Goal: Task Accomplishment & Management: Complete application form

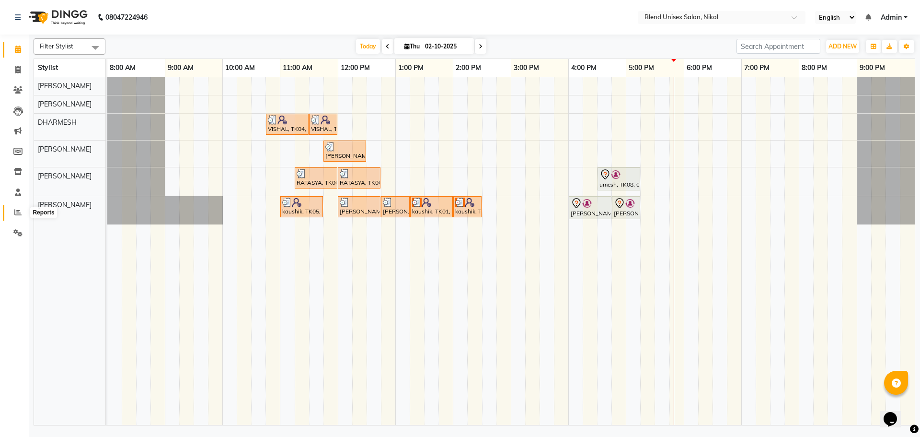
click at [16, 209] on icon at bounding box center [17, 212] width 7 height 7
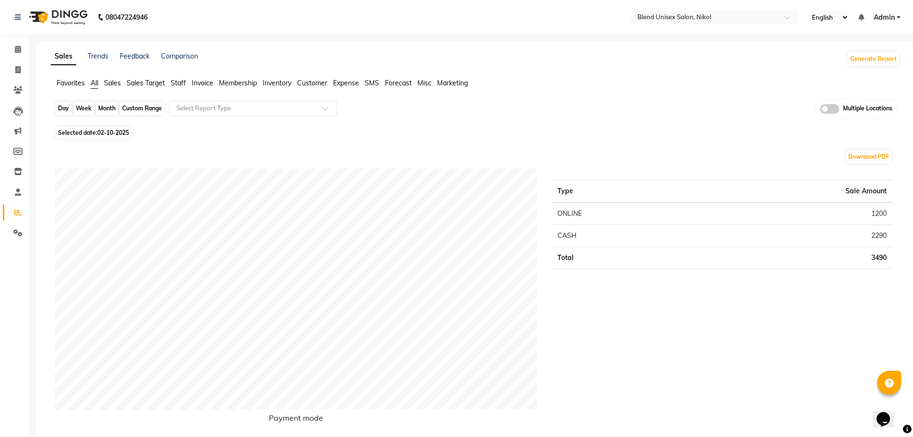
click at [61, 109] on div "Day" at bounding box center [64, 108] width 16 height 13
select select "10"
select select "2025"
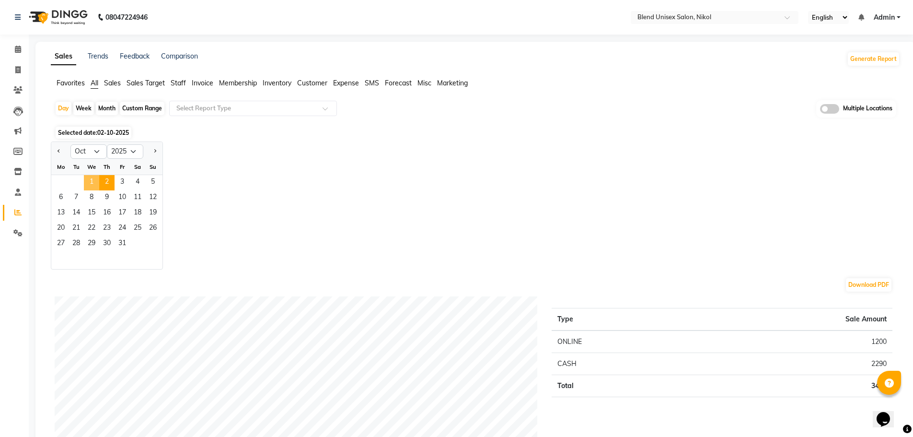
click at [90, 185] on span "1" at bounding box center [91, 182] width 15 height 15
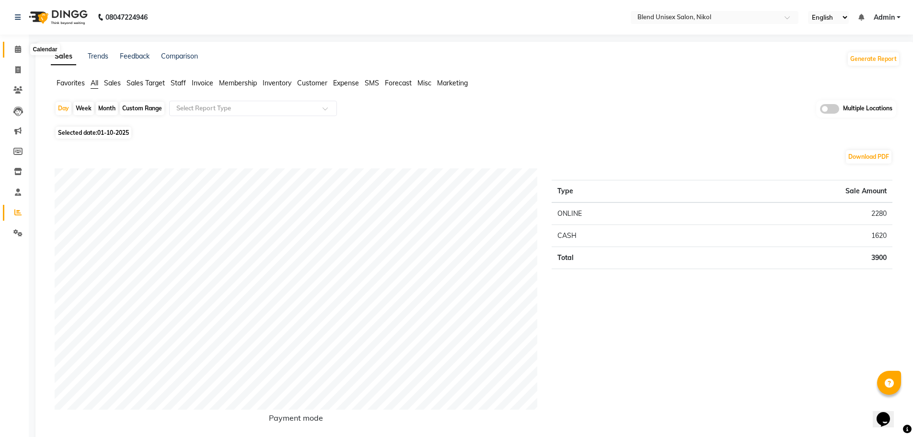
click at [16, 48] on icon at bounding box center [18, 49] width 6 height 7
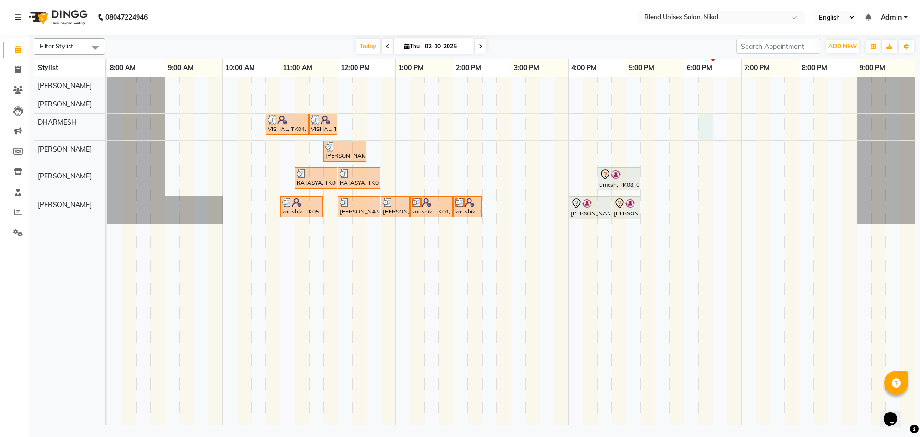
click at [707, 121] on div "VISHAL, TK04, 10:45 AM-11:30 AM, Hair Cut Male VISHAL, TK04, 11:30 AM-12:00 PM,…" at bounding box center [511, 251] width 808 height 348
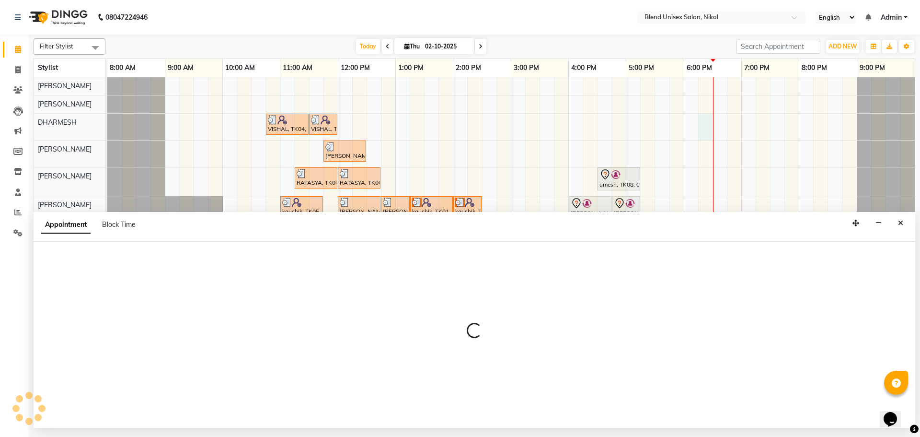
select select "84260"
select select "1095"
select select "tentative"
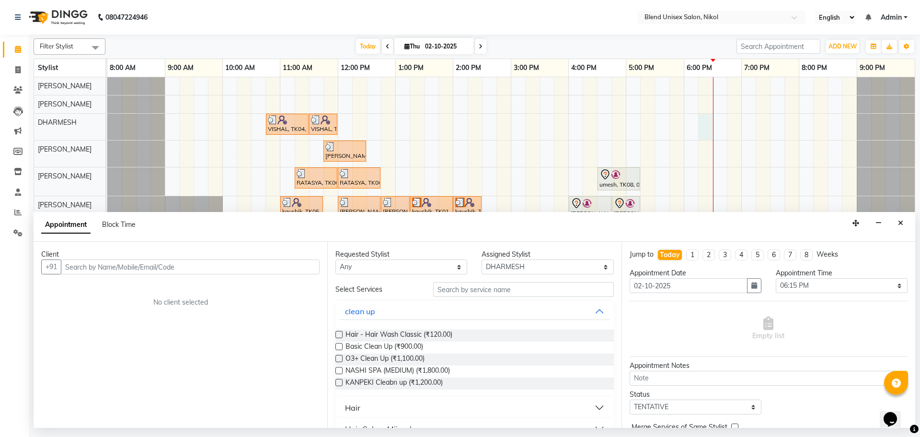
click at [235, 260] on input "text" at bounding box center [190, 266] width 259 height 15
type input "9099127000"
click at [300, 271] on button "Add Client" at bounding box center [300, 266] width 40 height 15
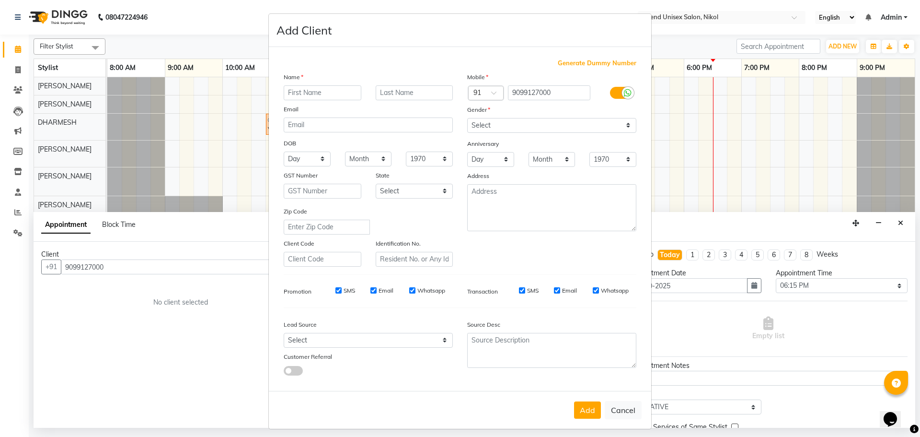
click at [320, 91] on input "text" at bounding box center [323, 92] width 78 height 15
type input "[PERSON_NAME]"
click at [481, 122] on select "Select [DEMOGRAPHIC_DATA] [DEMOGRAPHIC_DATA] Other Prefer Not To Say" at bounding box center [551, 125] width 169 height 15
select select "[DEMOGRAPHIC_DATA]"
click at [467, 118] on select "Select [DEMOGRAPHIC_DATA] [DEMOGRAPHIC_DATA] Other Prefer Not To Say" at bounding box center [551, 125] width 169 height 15
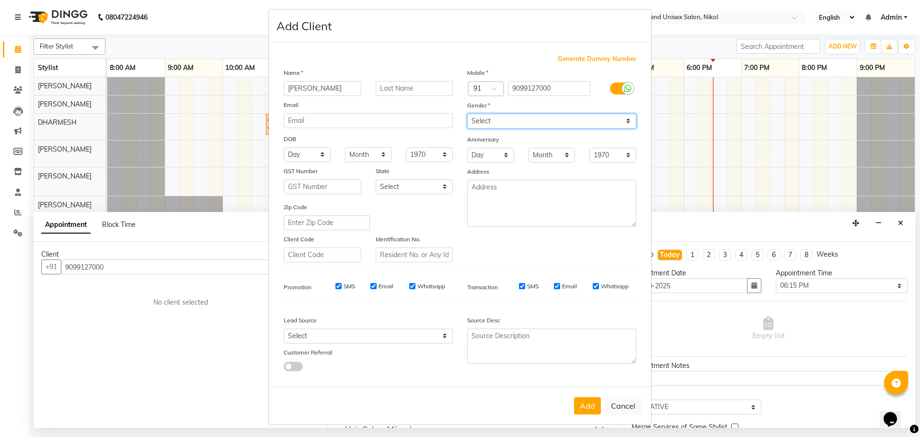
scroll to position [6, 0]
click at [588, 399] on button "Add" at bounding box center [587, 403] width 27 height 17
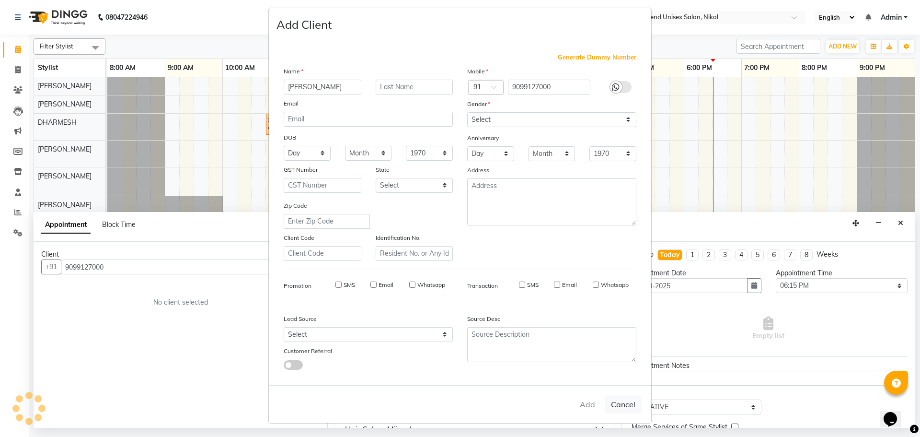
select select
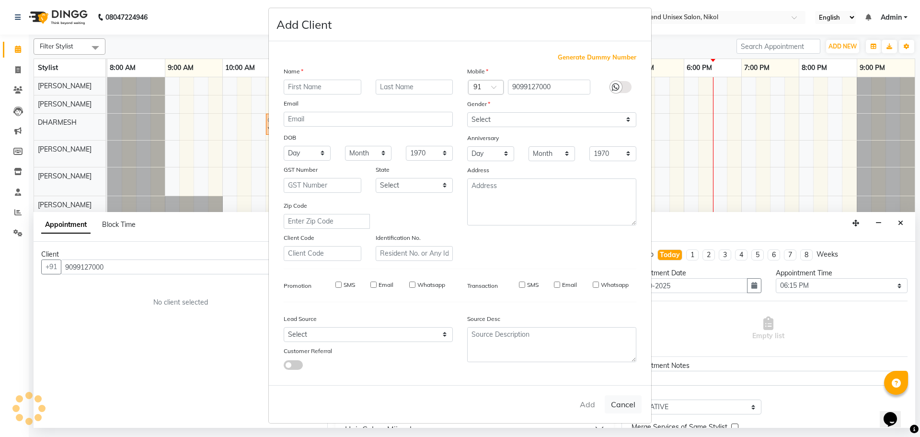
select select
checkbox input "false"
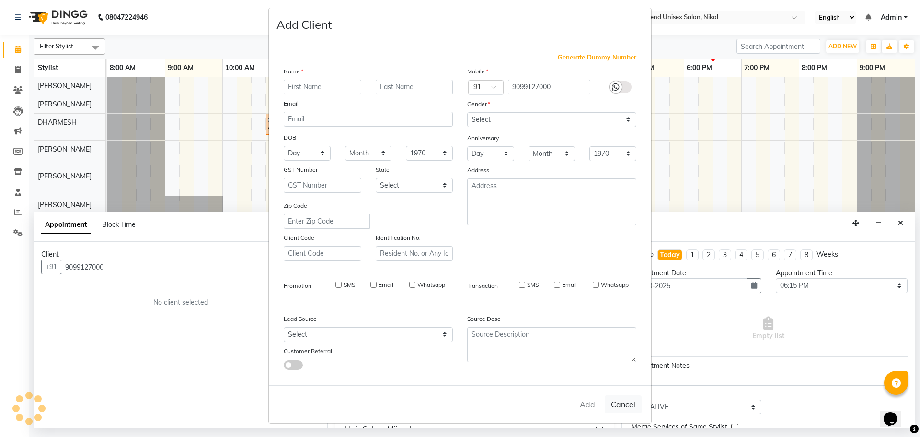
checkbox input "false"
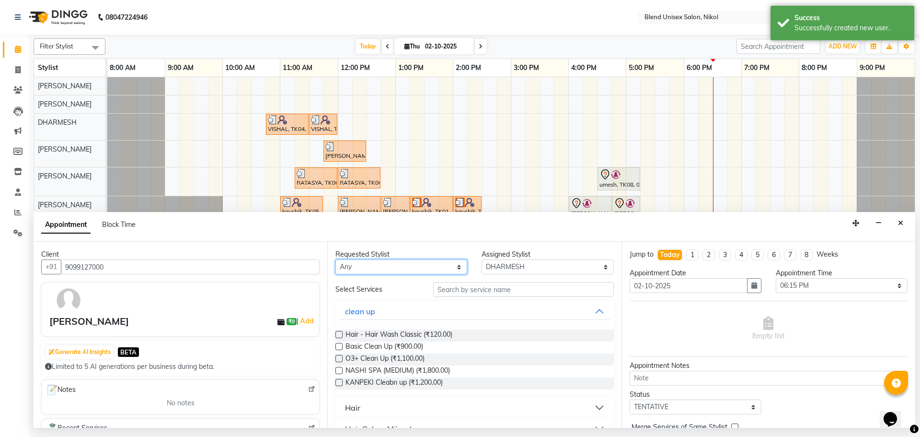
click at [356, 265] on select "Any AJAY NAYI AYESHA SAIYED DHARMESH KAJAL NAYI RAJESH VAGHELA VIPUL VAGHELA" at bounding box center [402, 266] width 132 height 15
select select "45624"
click at [336, 259] on select "Any AJAY NAYI AYESHA SAIYED DHARMESH KAJAL NAYI RAJESH VAGHELA VIPUL VAGHELA" at bounding box center [402, 266] width 132 height 15
select select "45624"
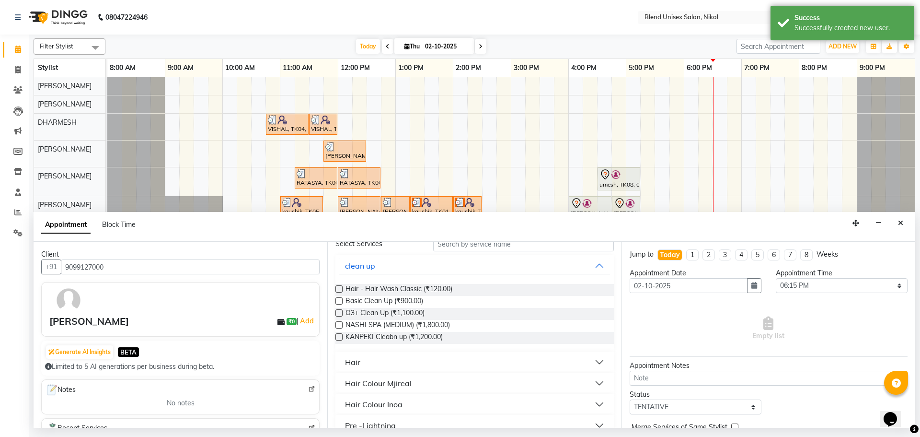
scroll to position [96, 0]
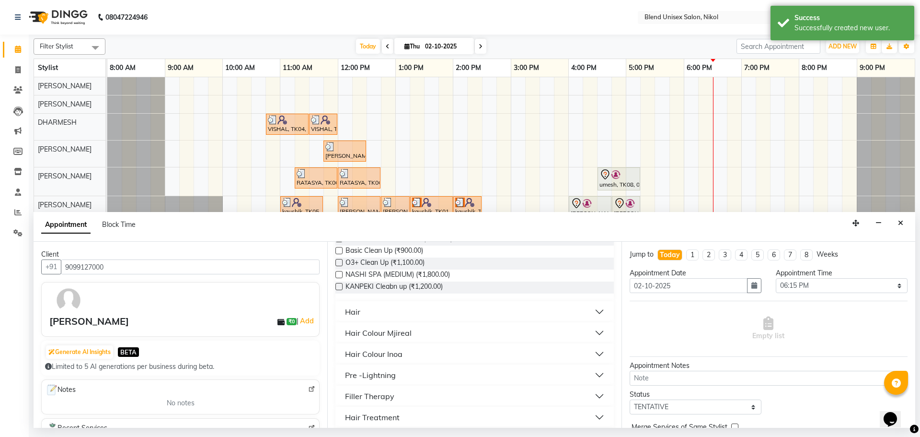
click at [370, 318] on button "Hair" at bounding box center [474, 311] width 270 height 17
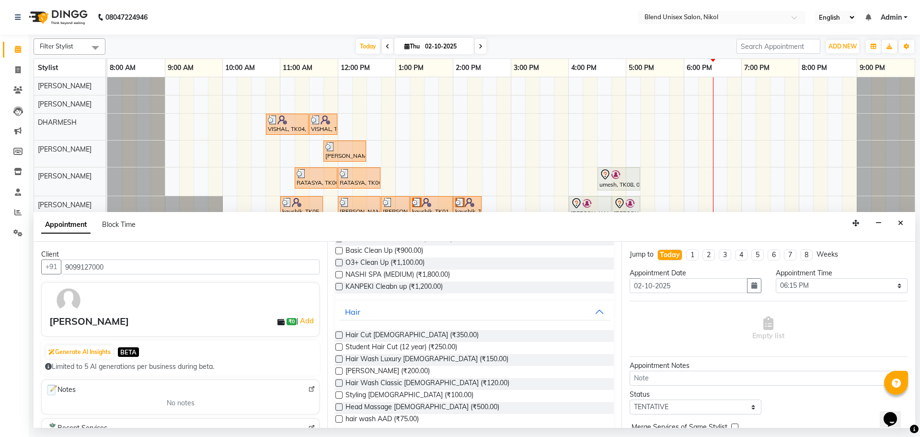
click at [339, 335] on label at bounding box center [339, 334] width 7 height 7
click at [339, 335] on input "checkbox" at bounding box center [339, 336] width 6 height 6
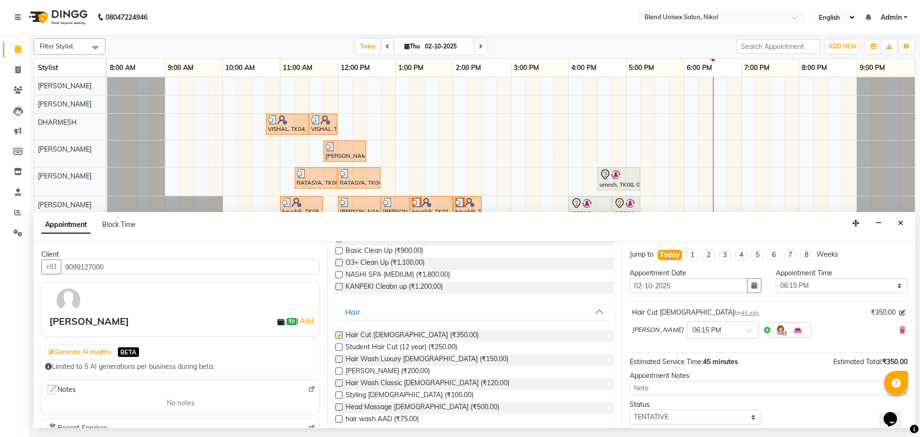
checkbox input "false"
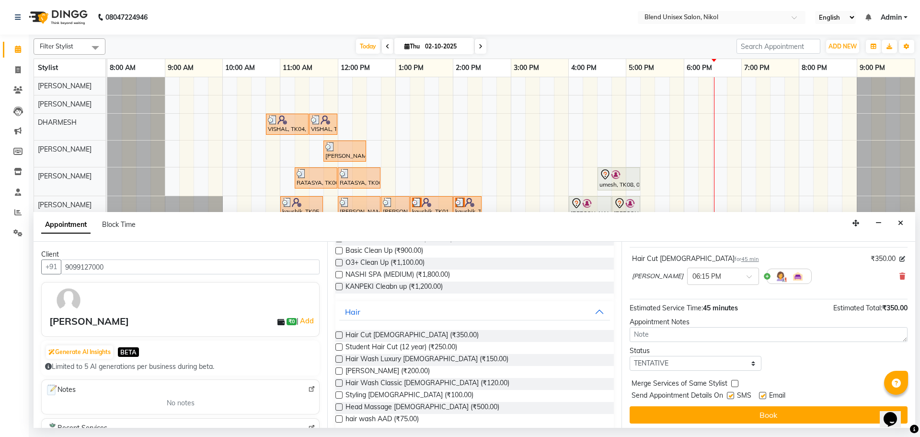
scroll to position [57, 0]
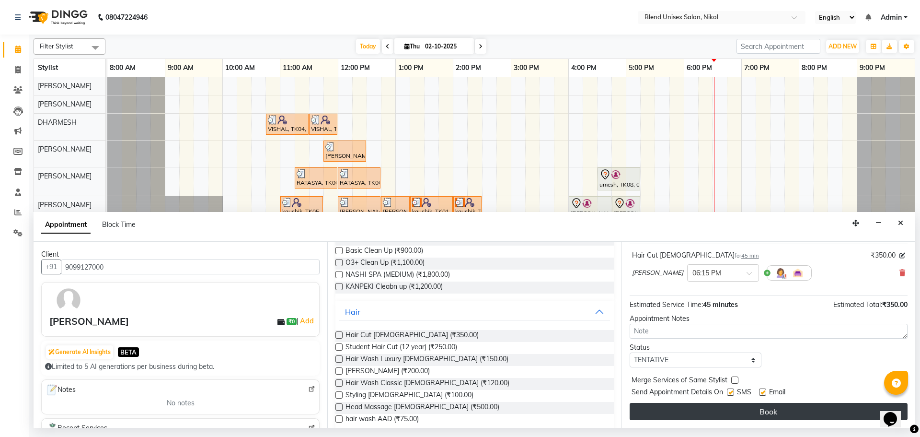
click at [775, 410] on button "Book" at bounding box center [769, 411] width 278 height 17
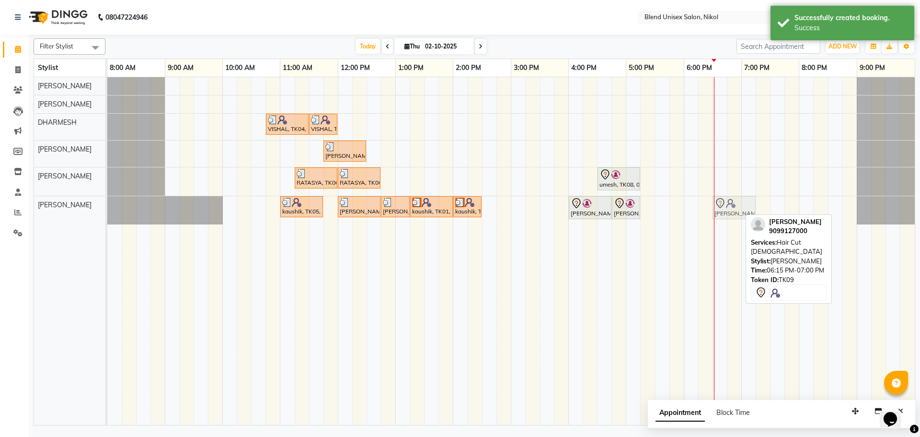
drag, startPoint x: 719, startPoint y: 207, endPoint x: 731, endPoint y: 207, distance: 12.0
click at [107, 207] on div "kaushik, TK05, 11:00 AM-11:45 AM, Hair Cut Male jatin thakkar, TK07, 12:00 PM-1…" at bounding box center [107, 210] width 0 height 28
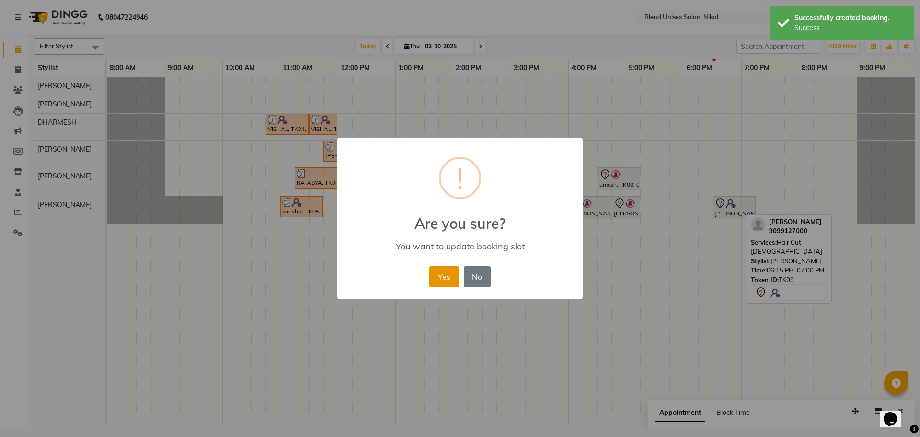
click at [448, 281] on button "Yes" at bounding box center [443, 276] width 29 height 21
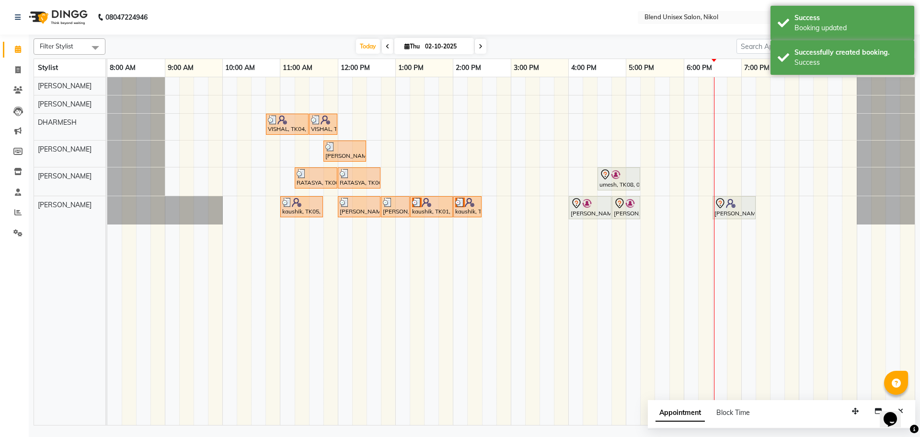
click at [527, 8] on nav "08047224946 Select Location × Blend Unisex Salon, Nikol English ENGLISH Español…" at bounding box center [460, 17] width 920 height 35
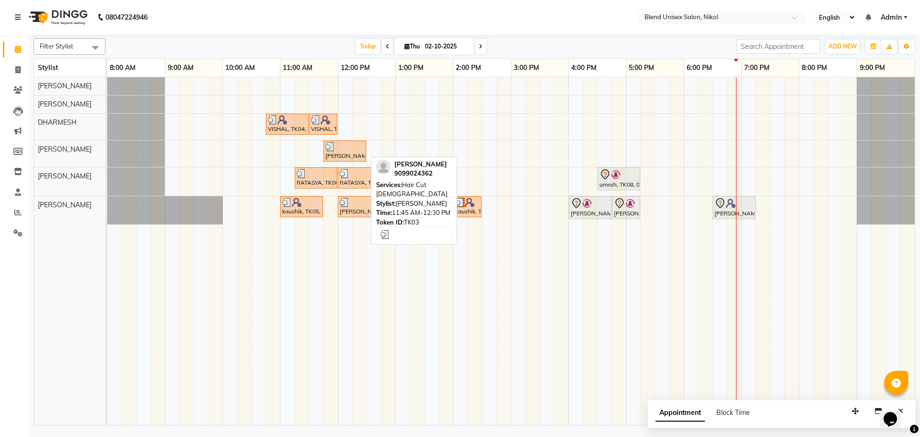
click at [340, 149] on div at bounding box center [344, 147] width 39 height 10
click at [347, 145] on div at bounding box center [344, 147] width 39 height 10
select select "3"
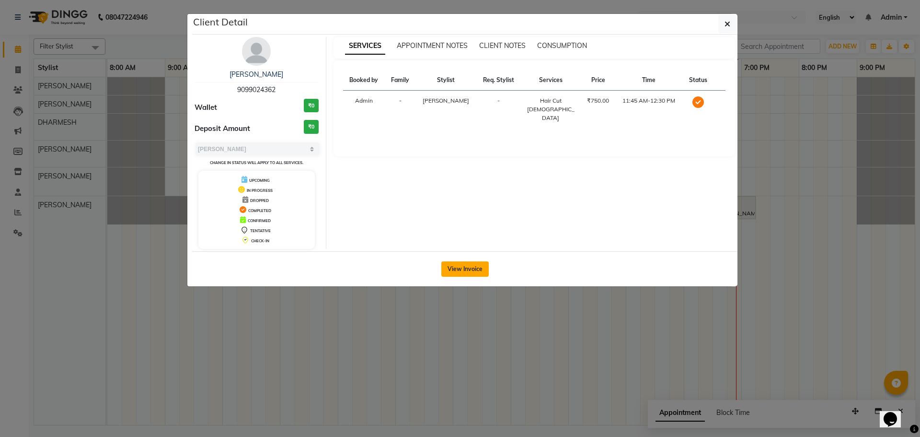
click at [475, 265] on button "View Invoice" at bounding box center [464, 268] width 47 height 15
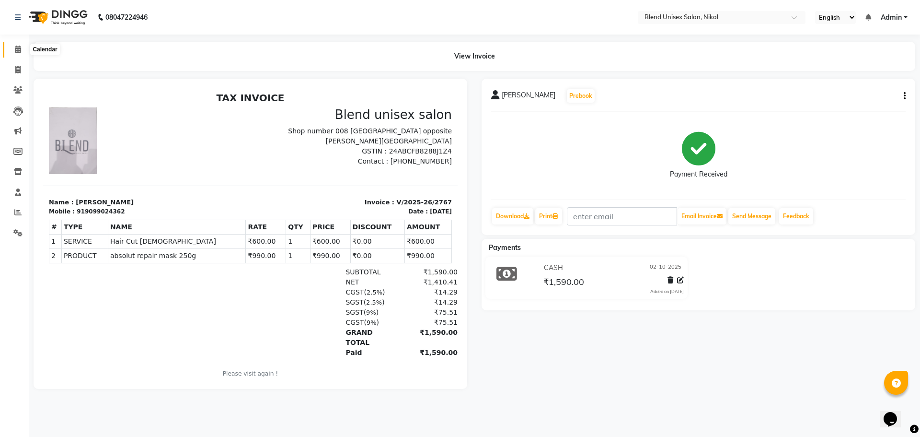
click at [21, 51] on icon at bounding box center [18, 49] width 6 height 7
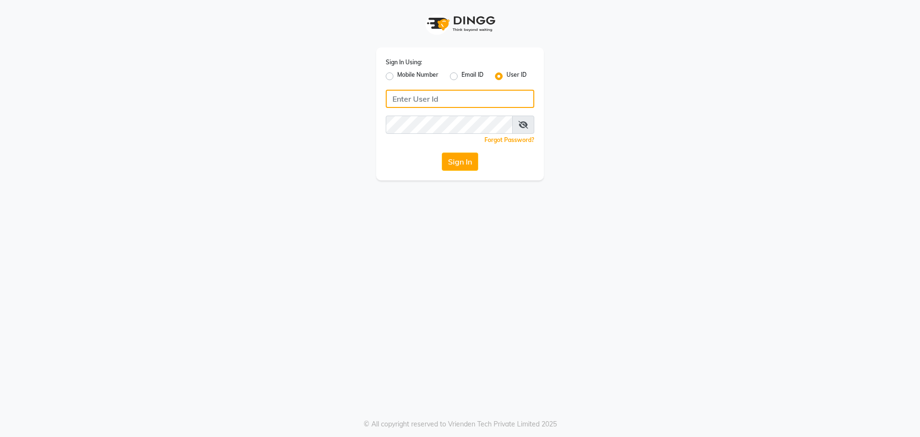
drag, startPoint x: 0, startPoint y: 0, endPoint x: 412, endPoint y: 98, distance: 423.8
click at [412, 98] on input "Username" at bounding box center [460, 99] width 149 height 18
type input "B"
type input "blend"
click at [523, 127] on icon at bounding box center [524, 125] width 10 height 8
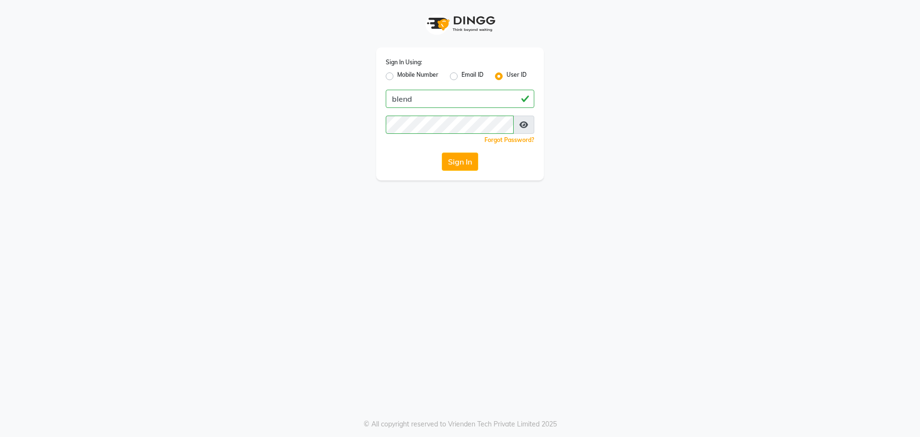
click at [527, 123] on icon at bounding box center [524, 125] width 9 height 8
click at [467, 161] on button "Sign In" at bounding box center [460, 161] width 36 height 18
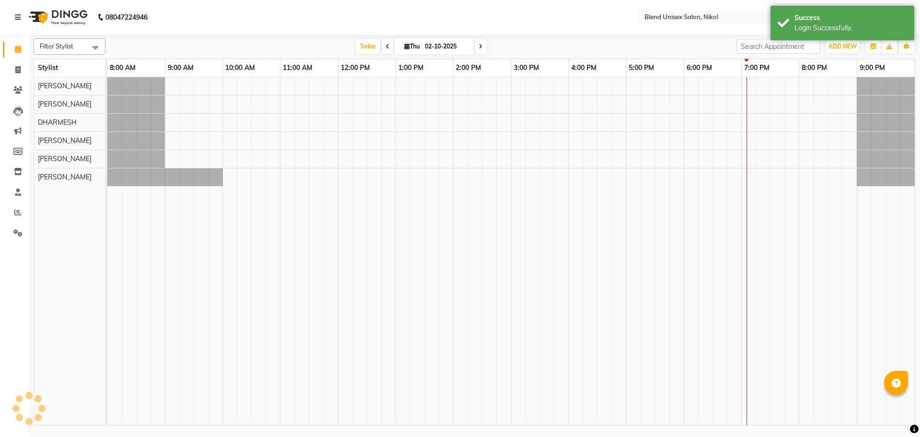
select select "en"
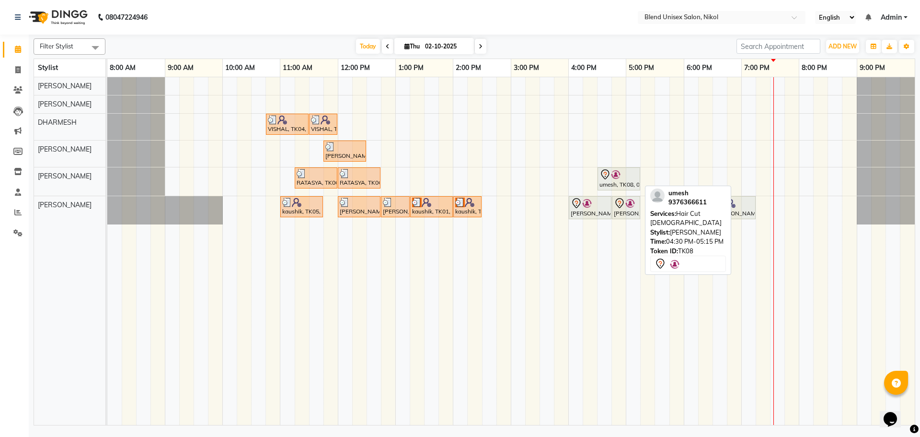
click at [618, 176] on img at bounding box center [616, 175] width 10 height 10
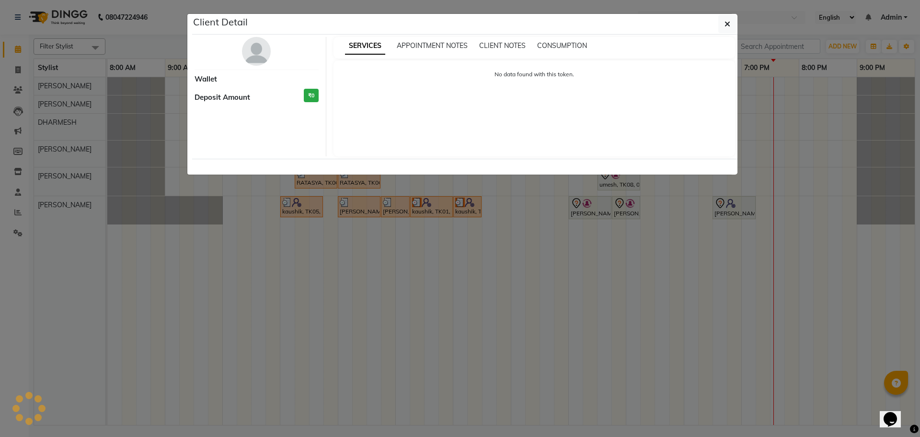
select select "7"
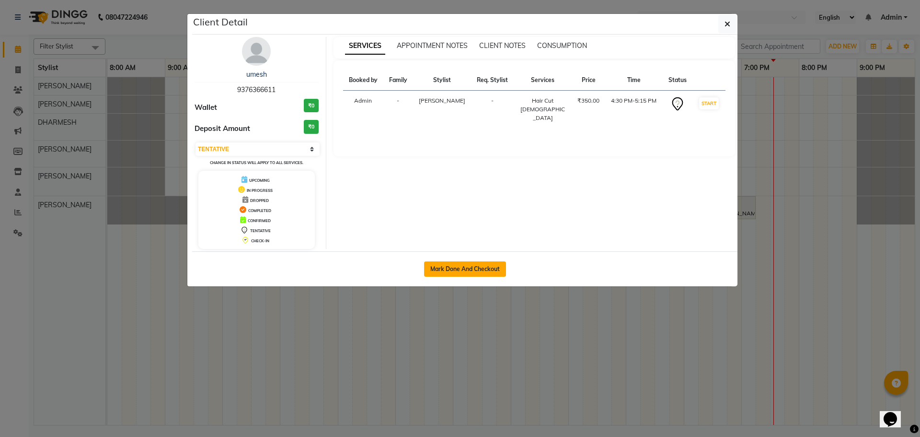
click at [492, 269] on button "Mark Done And Checkout" at bounding box center [465, 268] width 82 height 15
select select "service"
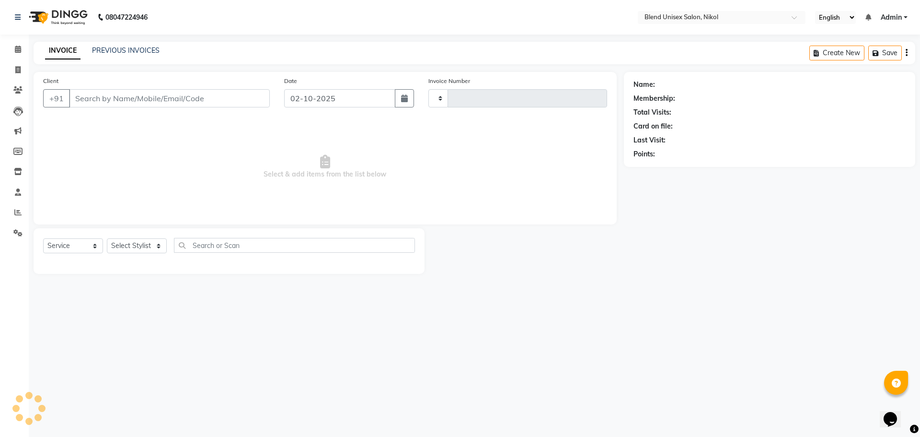
type input "2771"
select select "6213"
type input "9376366611"
select select "92421"
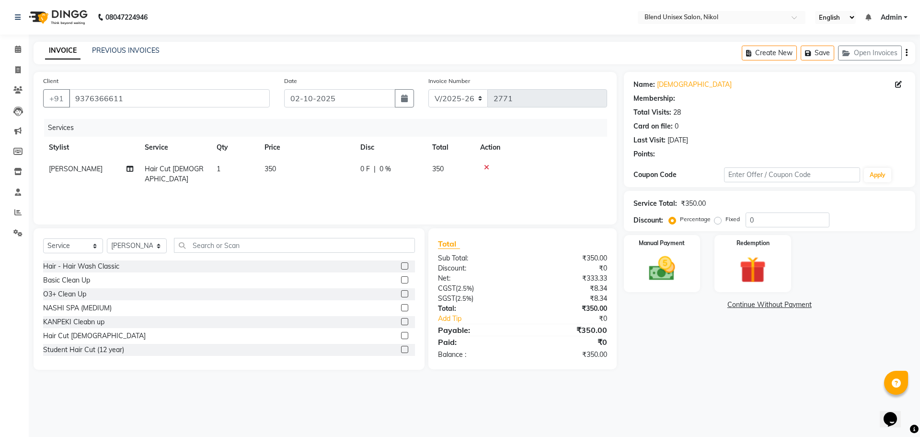
select select "1: Object"
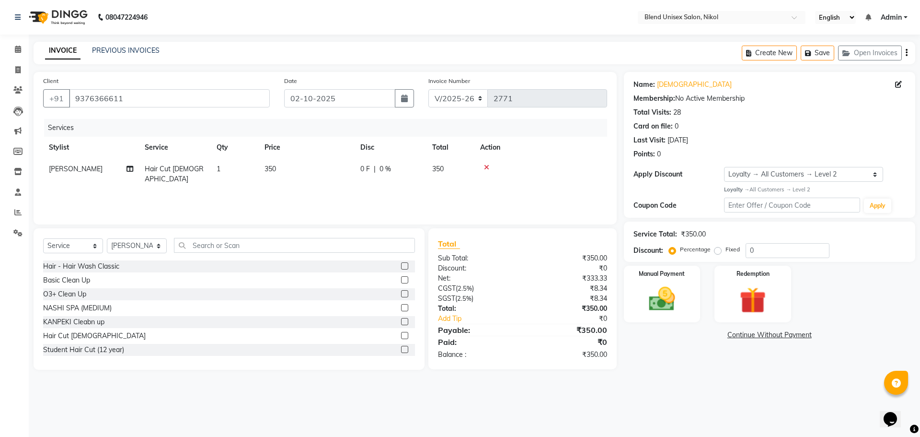
click at [726, 249] on label "Fixed" at bounding box center [733, 249] width 14 height 9
click at [717, 249] on input "Fixed" at bounding box center [720, 249] width 7 height 7
radio input "true"
click at [751, 249] on input "0" at bounding box center [788, 250] width 84 height 15
type input "50"
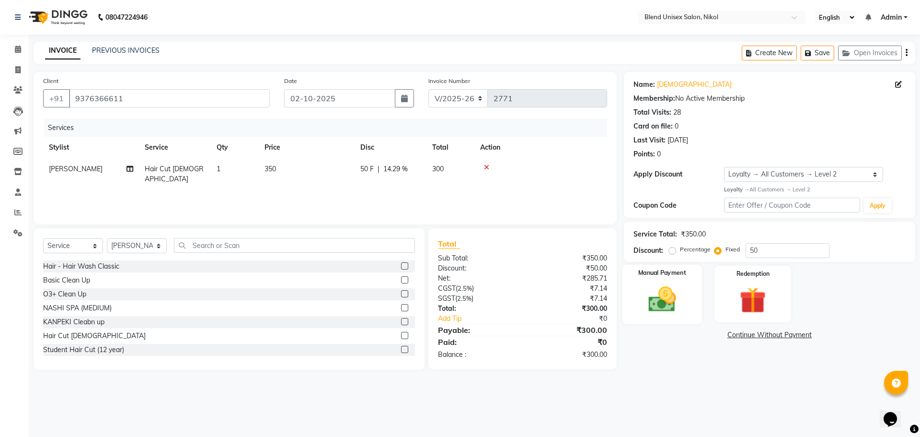
click at [649, 291] on img at bounding box center [662, 299] width 45 height 32
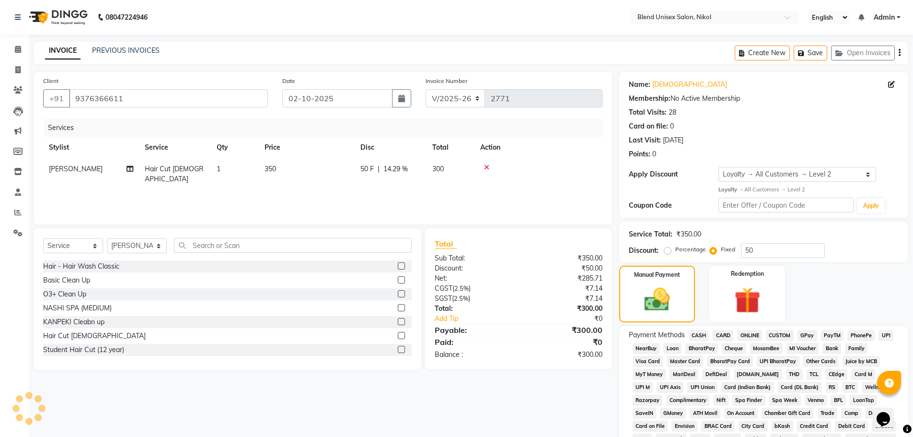
click at [701, 333] on span "CASH" at bounding box center [699, 335] width 21 height 11
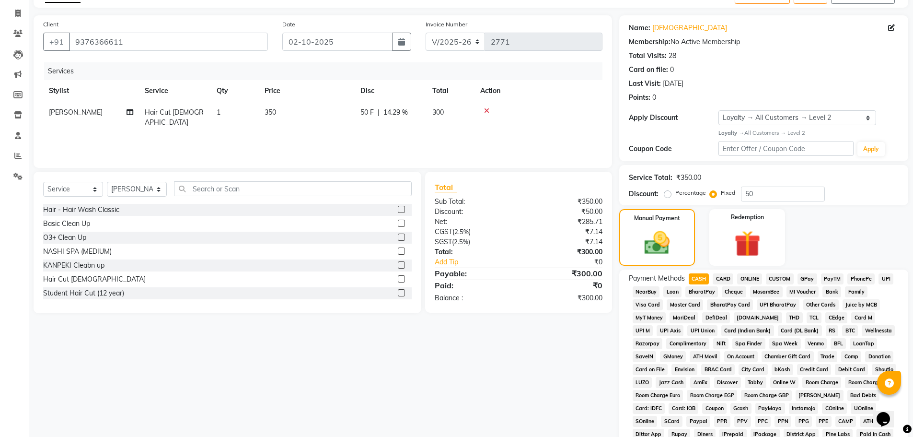
scroll to position [192, 0]
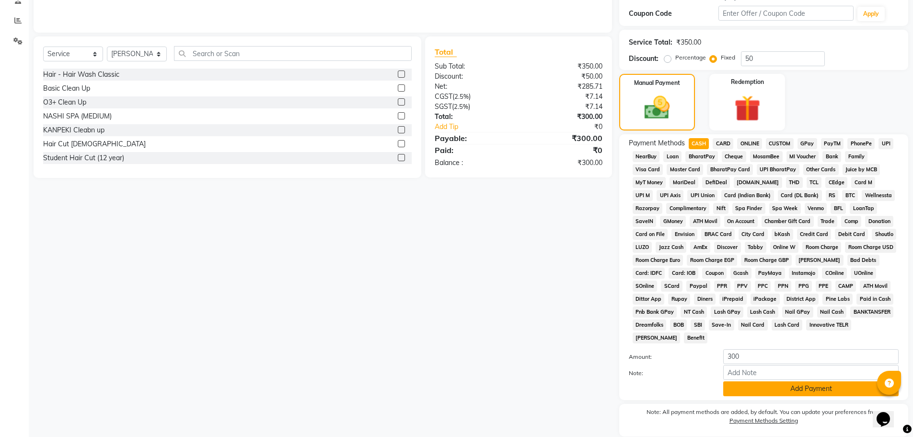
click at [775, 393] on button "Add Payment" at bounding box center [810, 388] width 175 height 15
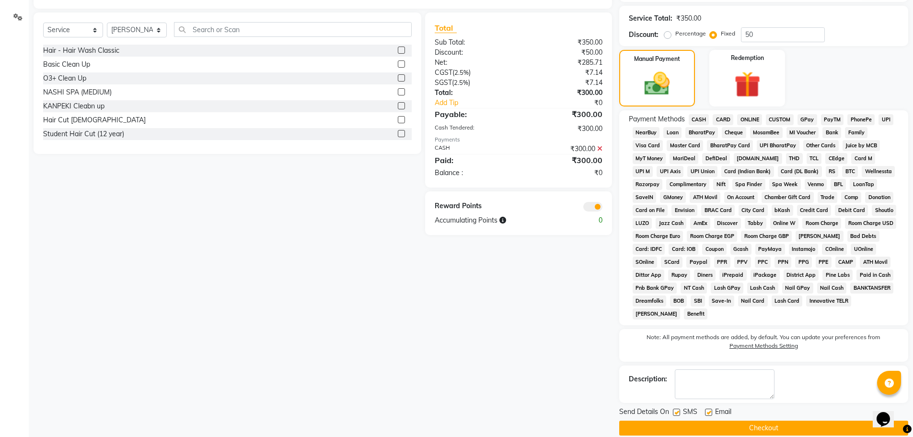
scroll to position [229, 0]
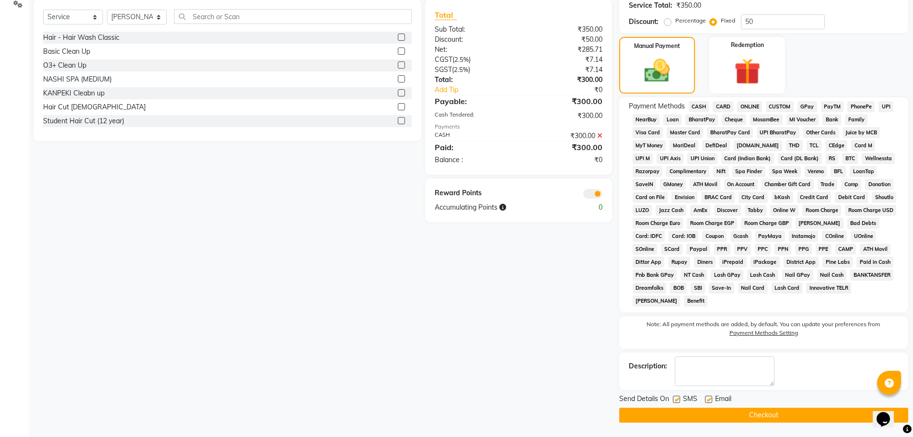
click at [768, 413] on button "Checkout" at bounding box center [763, 414] width 289 height 15
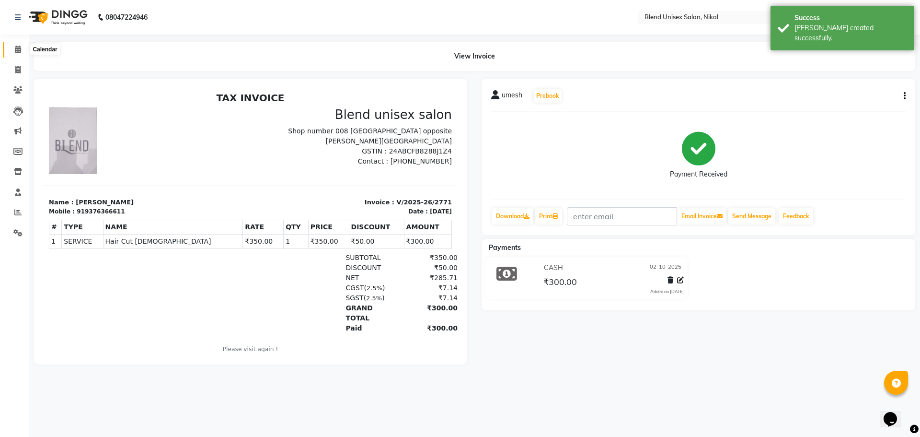
click at [18, 47] on icon at bounding box center [18, 49] width 6 height 7
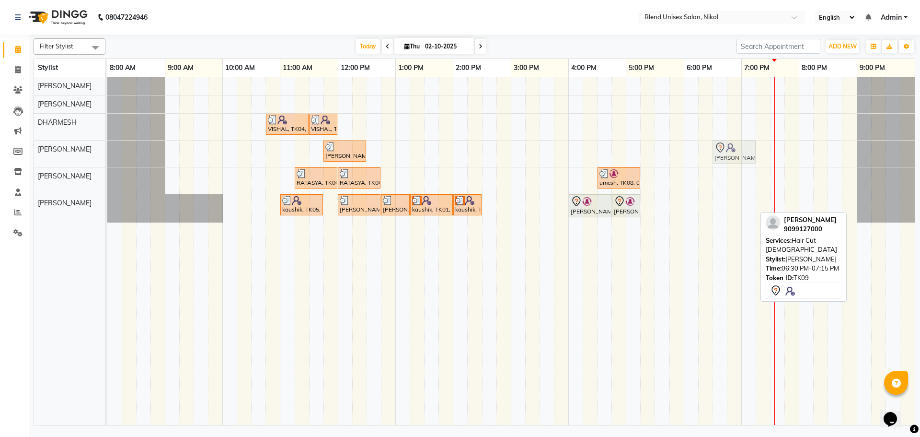
drag, startPoint x: 741, startPoint y: 210, endPoint x: 739, endPoint y: 170, distance: 40.3
click at [739, 170] on div "VISHAL, TK04, 10:45 AM-11:30 AM, Hair Cut [DEMOGRAPHIC_DATA] VISHAL, TK04, 11:3…" at bounding box center [511, 251] width 808 height 348
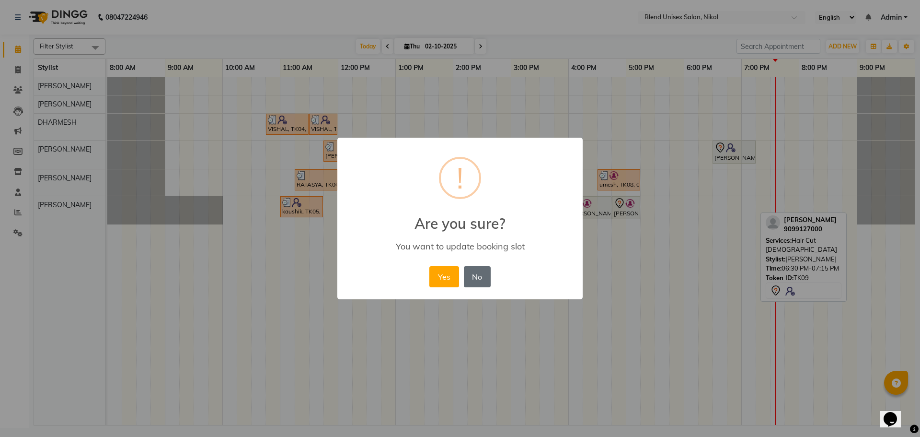
click at [481, 275] on button "No" at bounding box center [477, 276] width 27 height 21
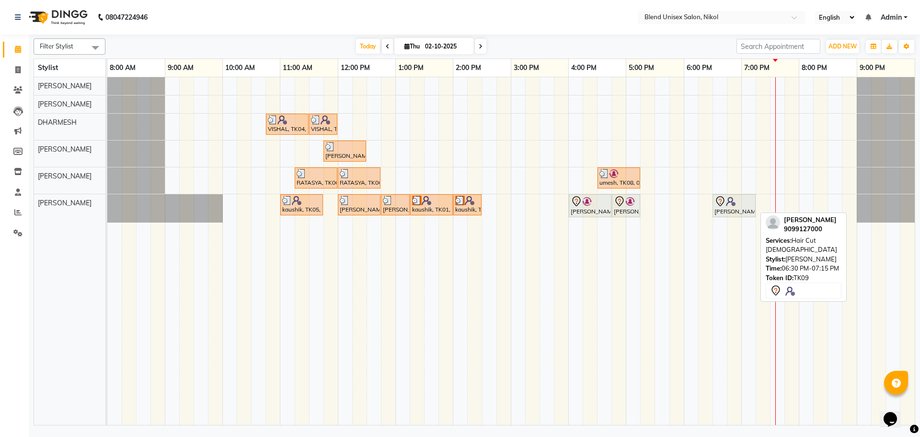
click at [744, 213] on div "[PERSON_NAME], TK09, 06:30 PM-07:15 PM, Hair Cut [DEMOGRAPHIC_DATA]" at bounding box center [734, 206] width 41 height 20
click at [725, 207] on div "[PERSON_NAME], TK09, 06:30 PM-07:15 PM, Hair Cut [DEMOGRAPHIC_DATA]" at bounding box center [734, 206] width 41 height 20
select select "7"
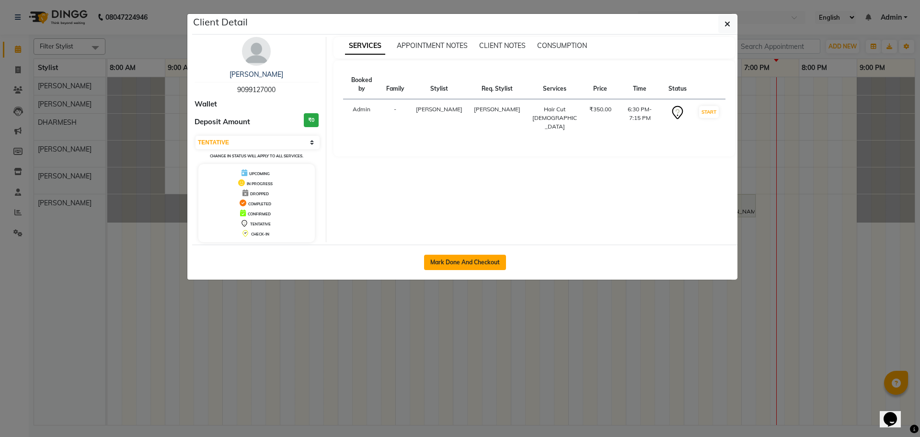
click at [456, 259] on button "Mark Done And Checkout" at bounding box center [465, 262] width 82 height 15
select select "service"
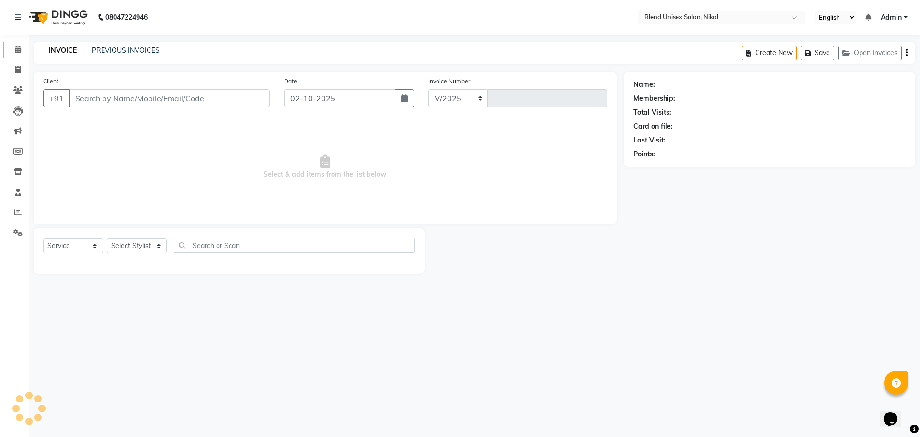
select select "6213"
type input "2772"
type input "9099127000"
select select "45624"
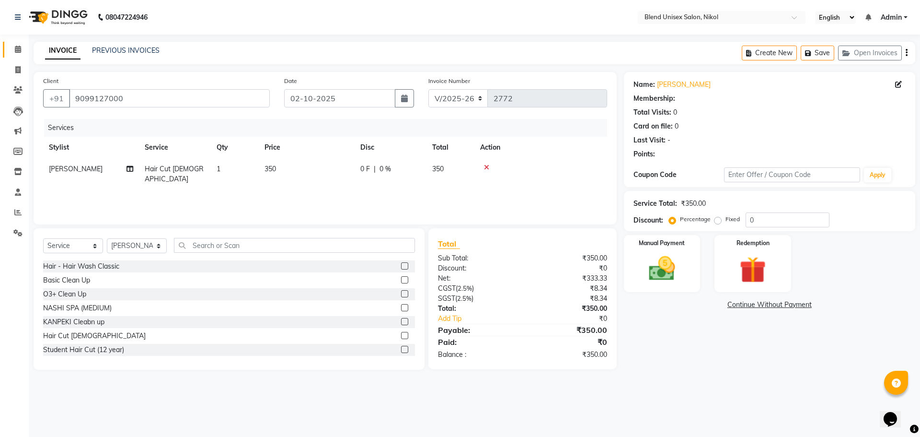
select select "1: Object"
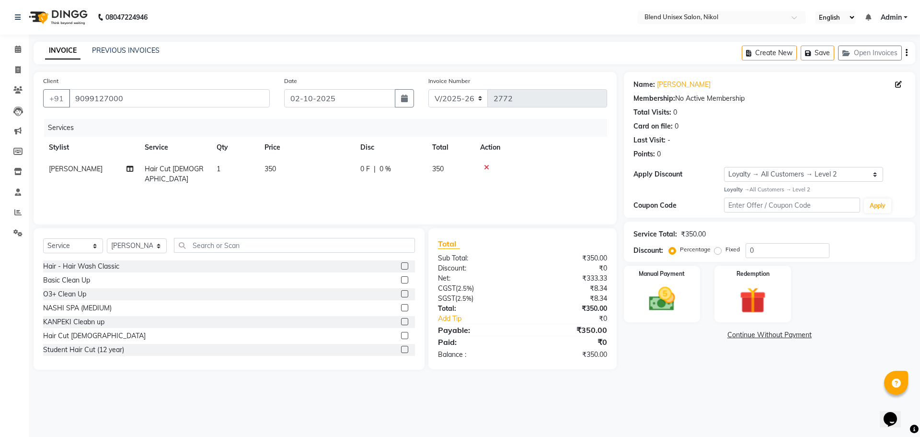
click at [726, 251] on label "Fixed" at bounding box center [733, 249] width 14 height 9
click at [718, 251] on input "Fixed" at bounding box center [720, 249] width 7 height 7
radio input "true"
click at [752, 251] on input "0" at bounding box center [788, 250] width 84 height 15
type input "050"
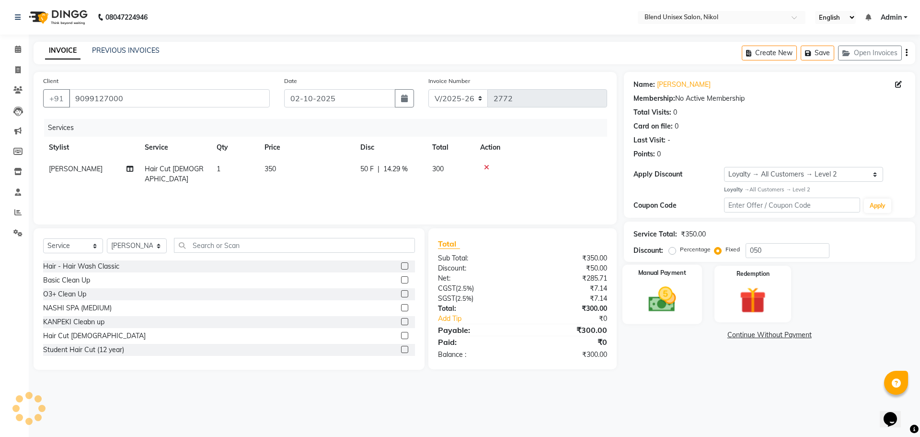
click at [650, 286] on img at bounding box center [662, 299] width 45 height 32
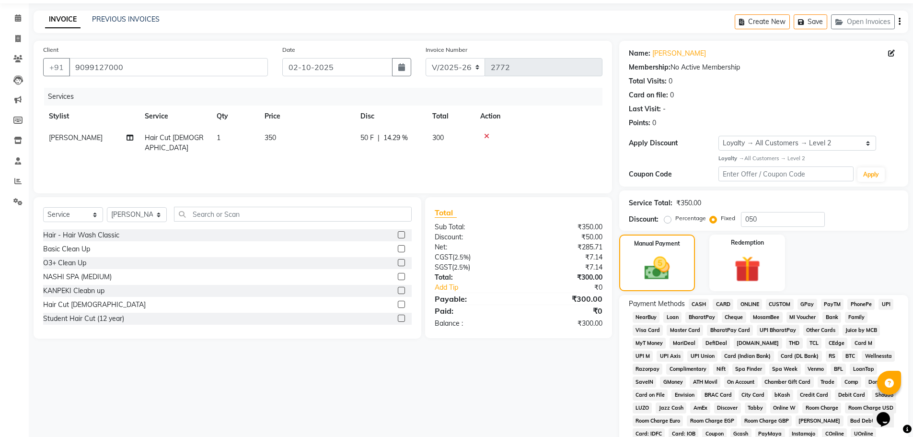
scroll to position [48, 0]
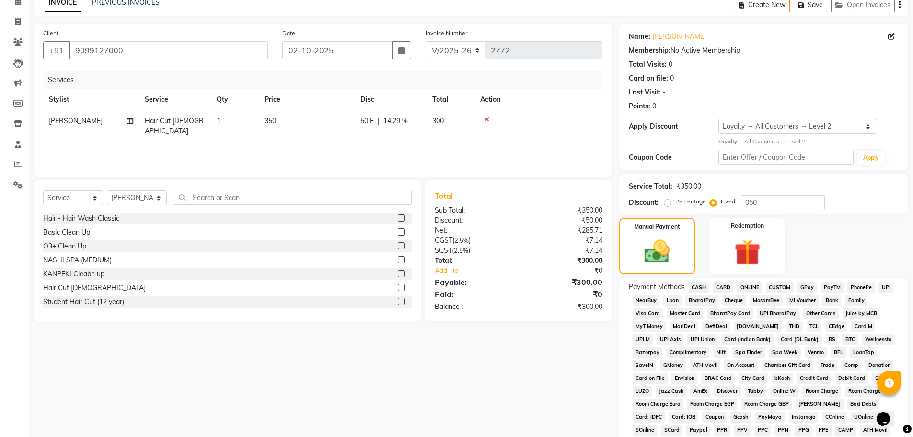
click at [699, 285] on span "CASH" at bounding box center [699, 287] width 21 height 11
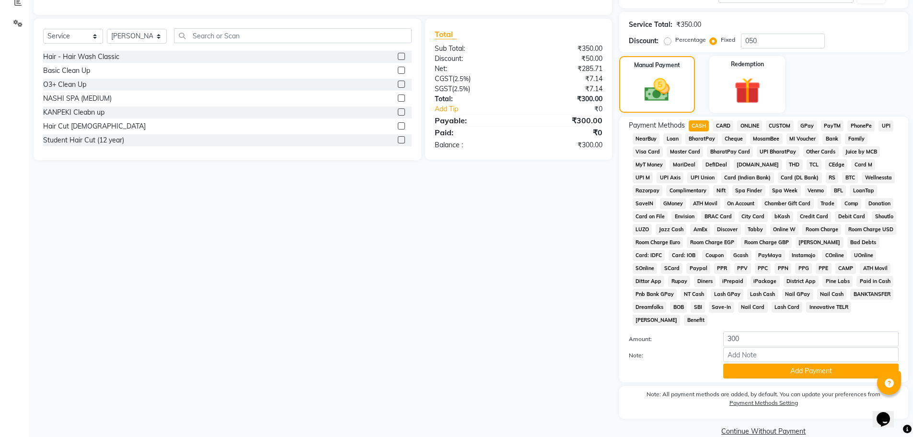
scroll to position [225, 0]
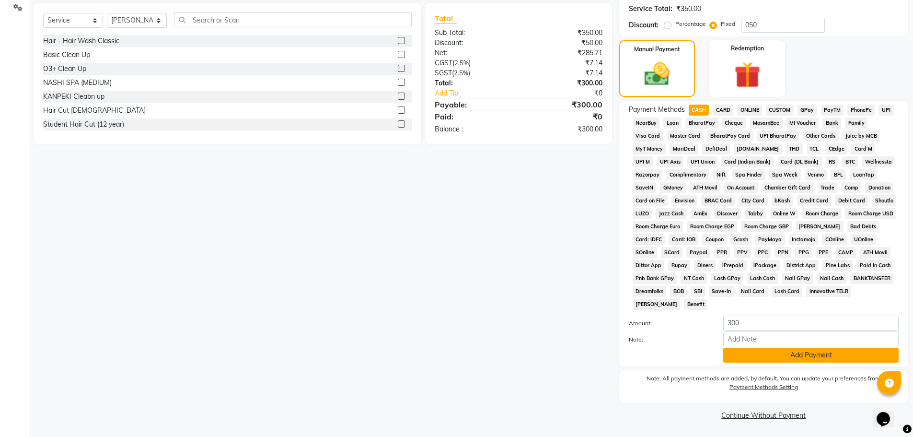
click at [758, 351] on button "Add Payment" at bounding box center [810, 355] width 175 height 15
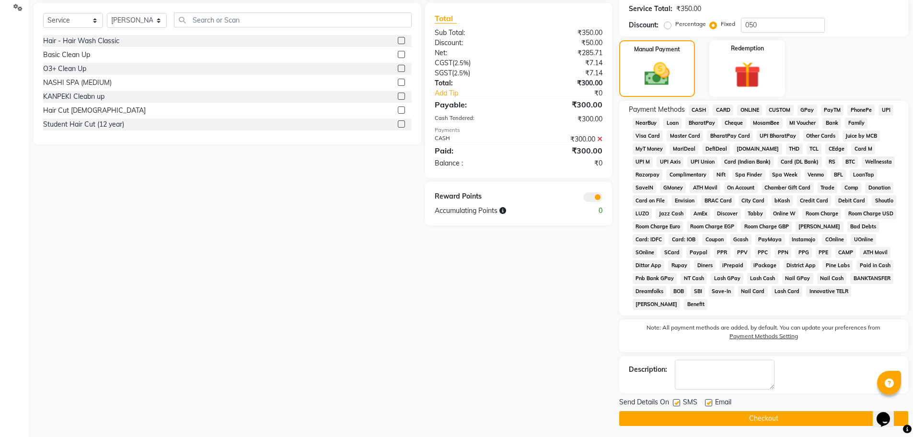
click at [774, 415] on button "Checkout" at bounding box center [763, 418] width 289 height 15
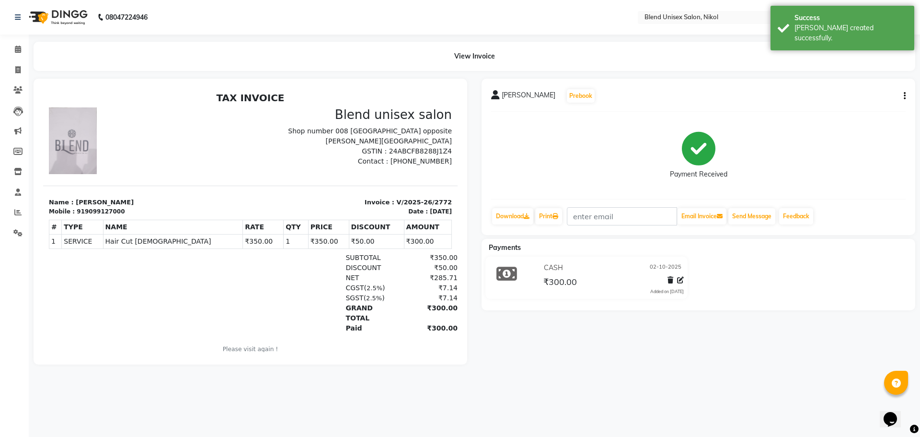
click at [905, 96] on icon "button" at bounding box center [905, 96] width 2 height 0
click at [865, 106] on div "Edit Invoice" at bounding box center [857, 108] width 66 height 12
select select "service"
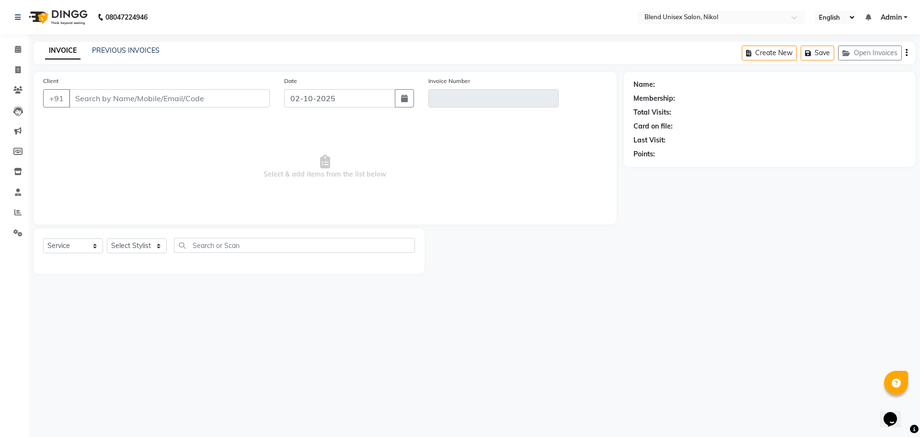
type input "9099127000"
type input "V/2025-26/2772"
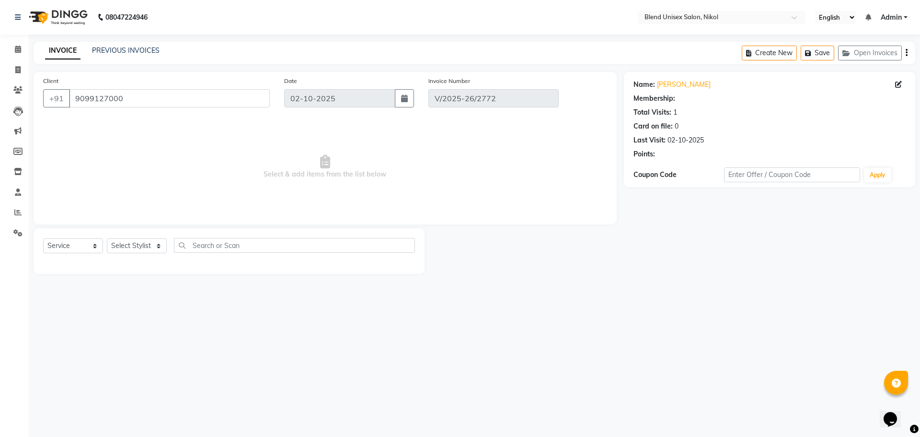
select select "1: Object"
select select "select"
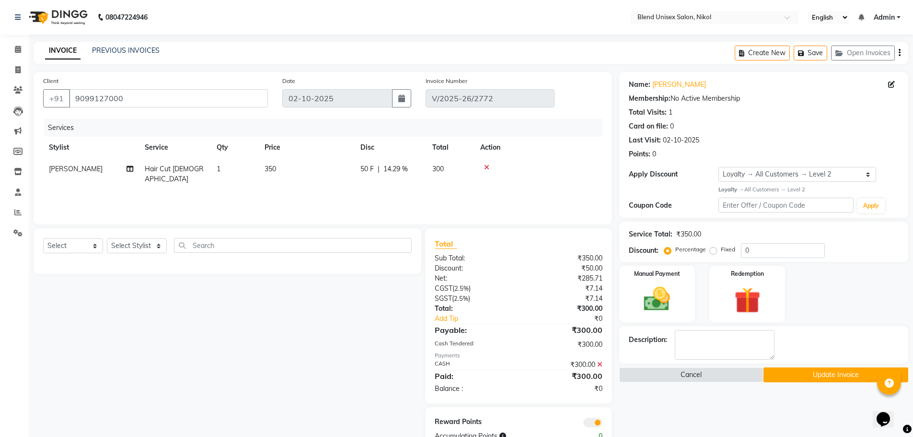
click at [104, 167] on td "[PERSON_NAME]" at bounding box center [91, 174] width 96 height 32
select select "45624"
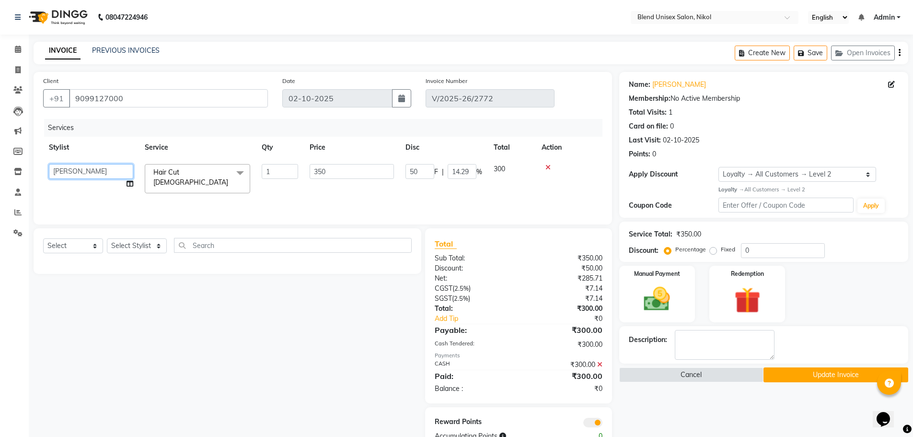
click at [111, 170] on select "[PERSON_NAME] AYESHA [PERSON_NAME] KAJAL NAYI [PERSON_NAME] [PERSON_NAME]" at bounding box center [91, 171] width 84 height 15
select select "84260"
click at [805, 372] on button "Update Invoice" at bounding box center [836, 374] width 145 height 15
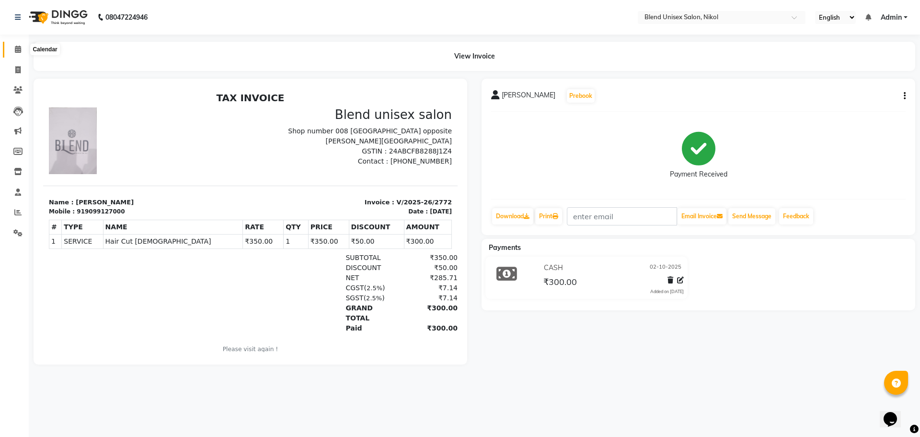
click at [16, 49] on icon at bounding box center [18, 49] width 6 height 7
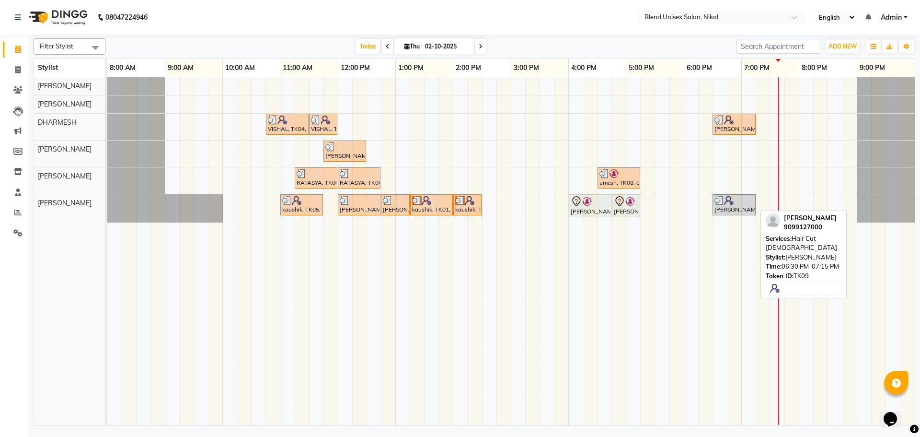
click at [740, 203] on div at bounding box center [734, 201] width 39 height 10
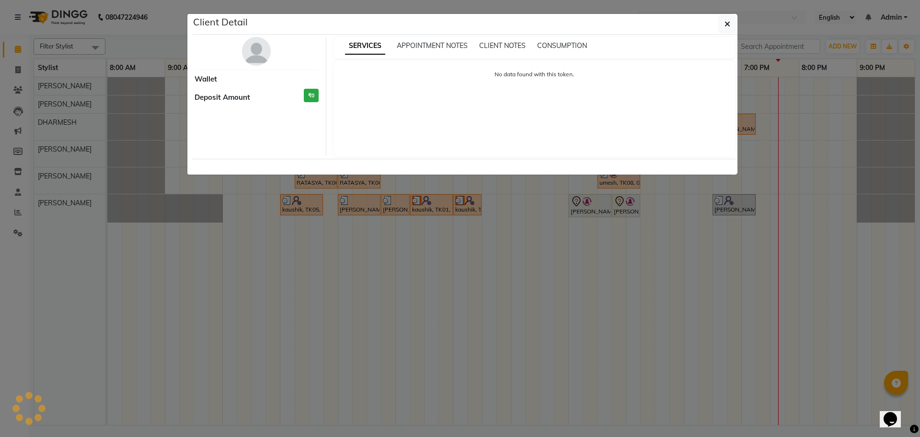
select select "3"
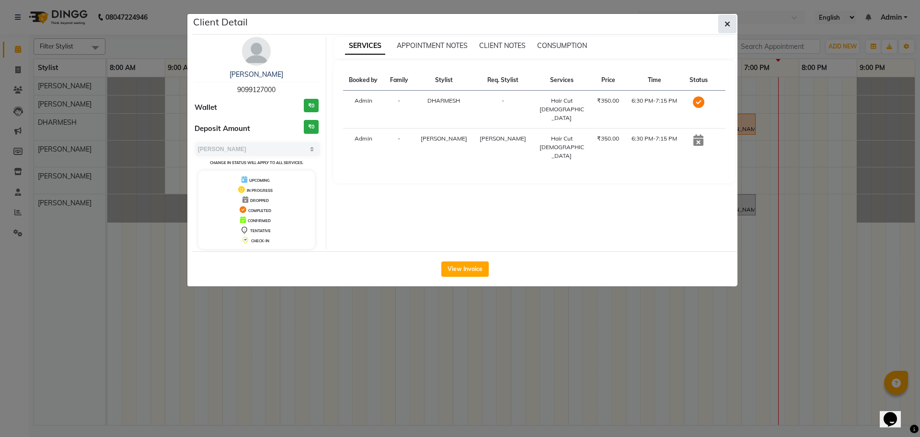
click at [719, 26] on button "button" at bounding box center [728, 24] width 18 height 18
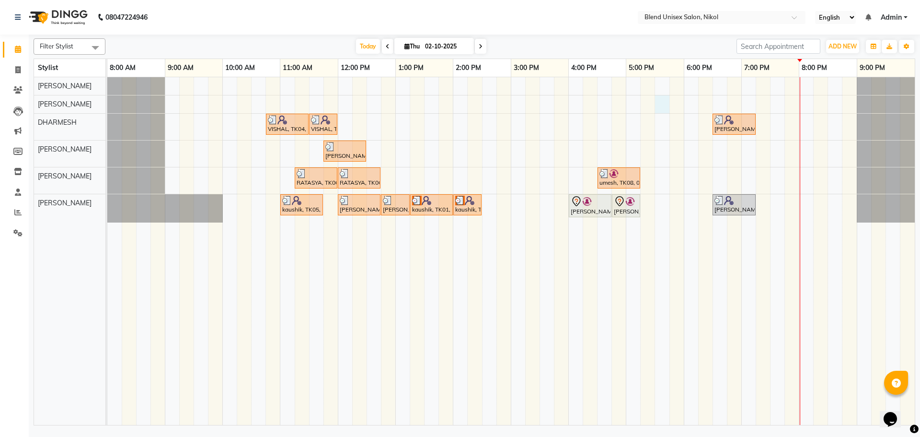
click at [667, 104] on div "VISHAL, TK04, 10:45 AM-11:30 AM, Hair Cut [DEMOGRAPHIC_DATA] VISHAL, TK04, 11:3…" at bounding box center [511, 251] width 808 height 348
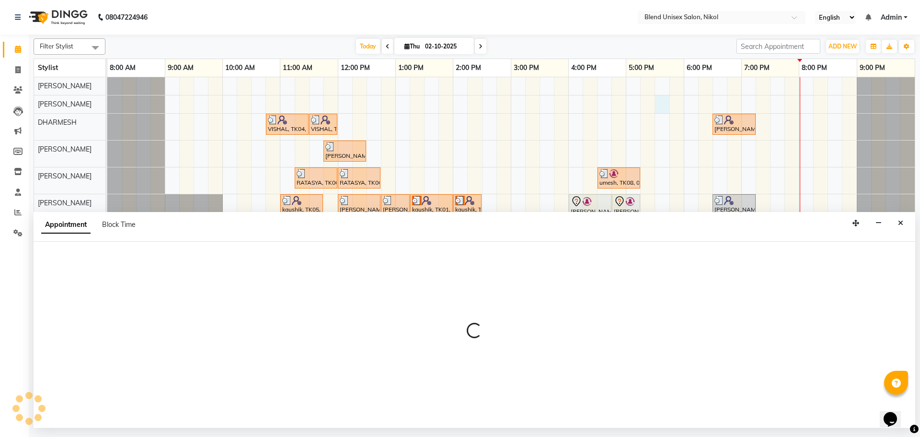
select select "80037"
select select "1050"
select select "tentative"
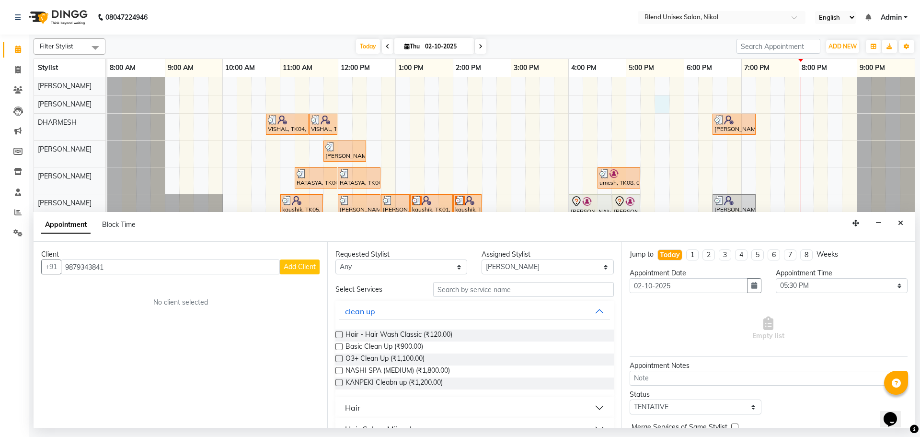
type input "9879343841"
click at [298, 267] on span "Add Client" at bounding box center [300, 266] width 32 height 9
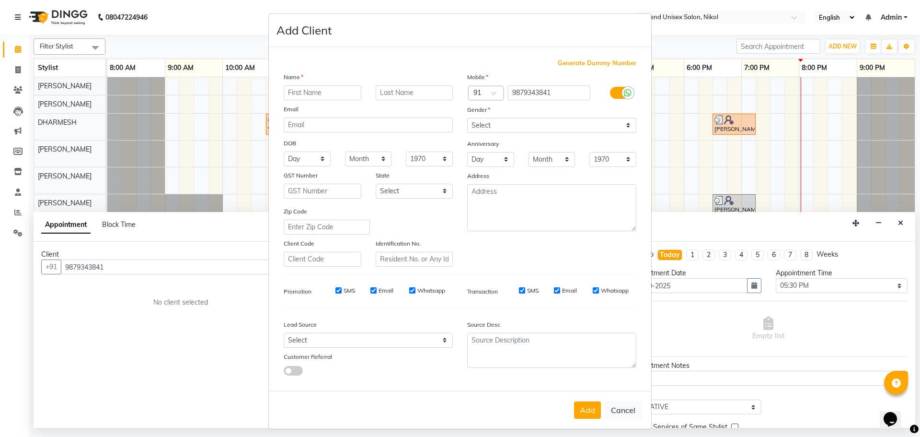
click at [284, 92] on input "text" at bounding box center [323, 92] width 78 height 15
click at [285, 93] on input "text" at bounding box center [323, 92] width 78 height 15
type input "shweta"
click at [493, 121] on select "Select [DEMOGRAPHIC_DATA] [DEMOGRAPHIC_DATA] Other Prefer Not To Say" at bounding box center [551, 125] width 169 height 15
click at [467, 118] on select "Select [DEMOGRAPHIC_DATA] [DEMOGRAPHIC_DATA] Other Prefer Not To Say" at bounding box center [551, 125] width 169 height 15
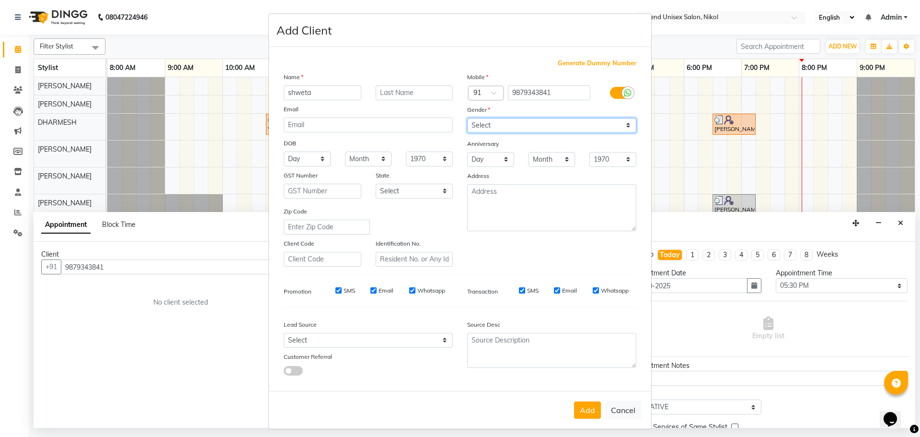
scroll to position [6, 0]
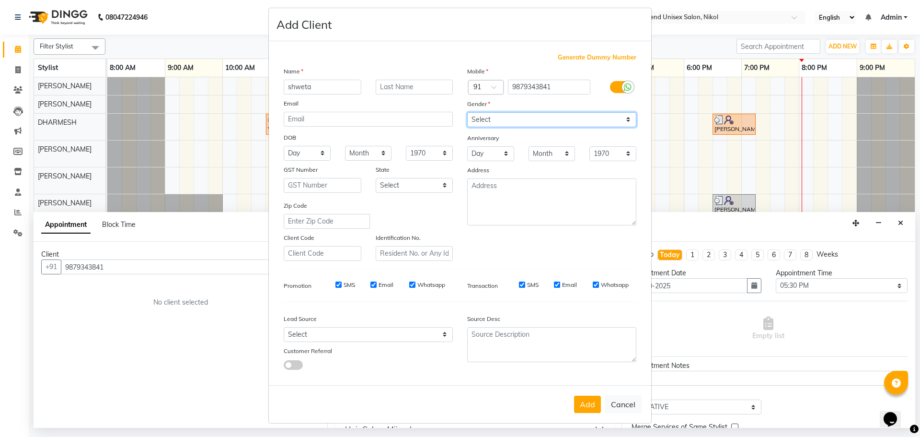
click at [550, 118] on select "Select [DEMOGRAPHIC_DATA] [DEMOGRAPHIC_DATA] Other Prefer Not To Say" at bounding box center [551, 119] width 169 height 15
select select "[DEMOGRAPHIC_DATA]"
click at [467, 112] on select "Select [DEMOGRAPHIC_DATA] [DEMOGRAPHIC_DATA] Other Prefer Not To Say" at bounding box center [551, 119] width 169 height 15
click at [586, 406] on button "Add" at bounding box center [587, 403] width 27 height 17
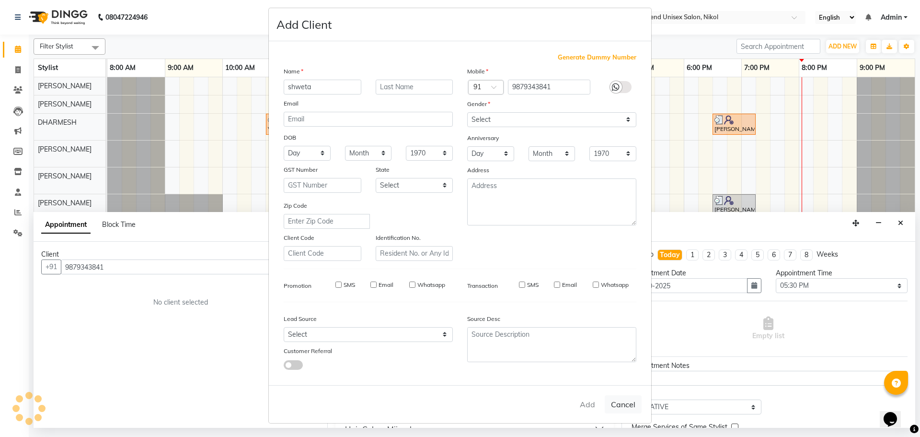
select select
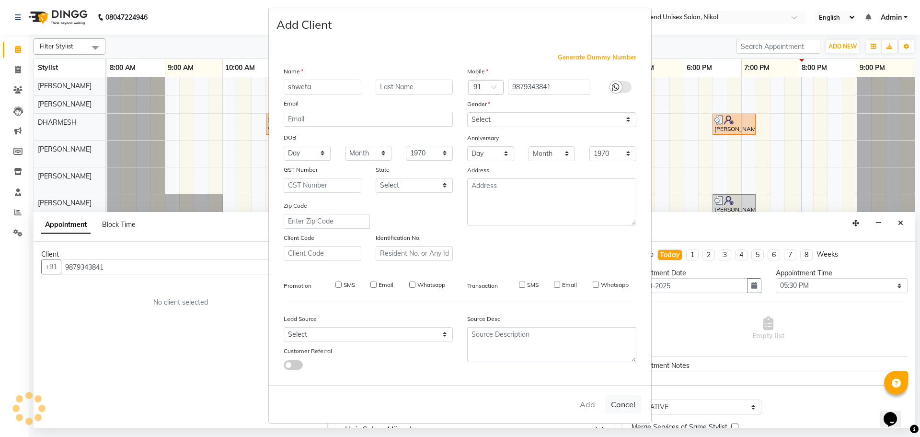
select select
checkbox input "false"
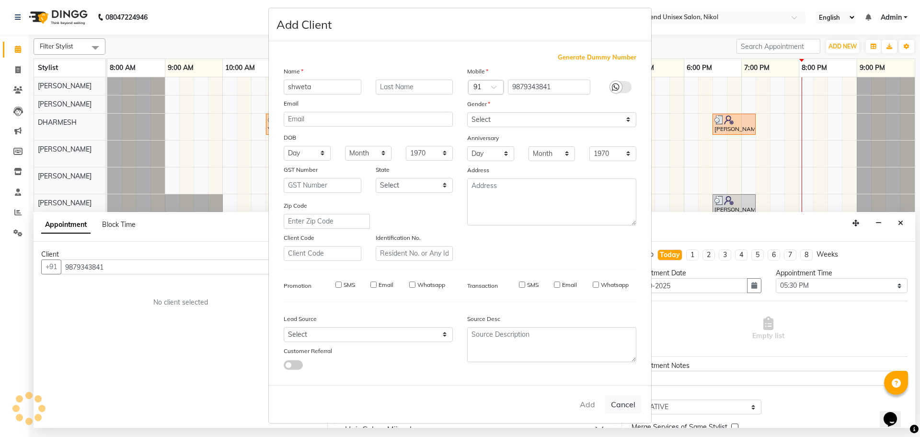
checkbox input "false"
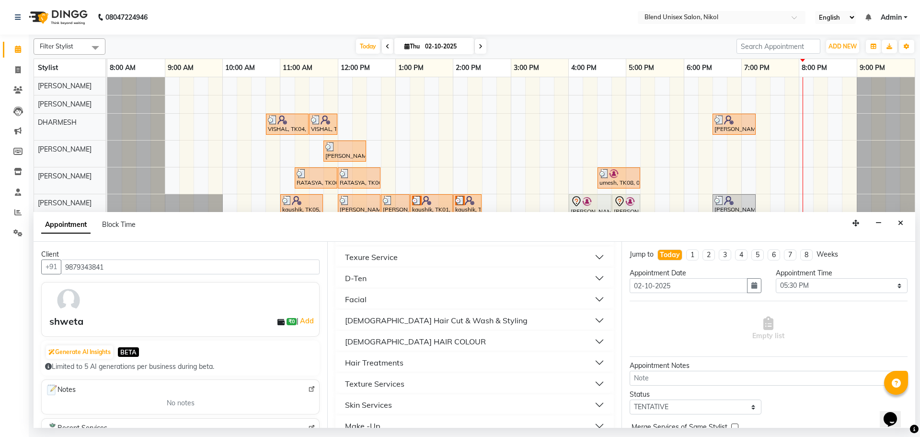
scroll to position [336, 0]
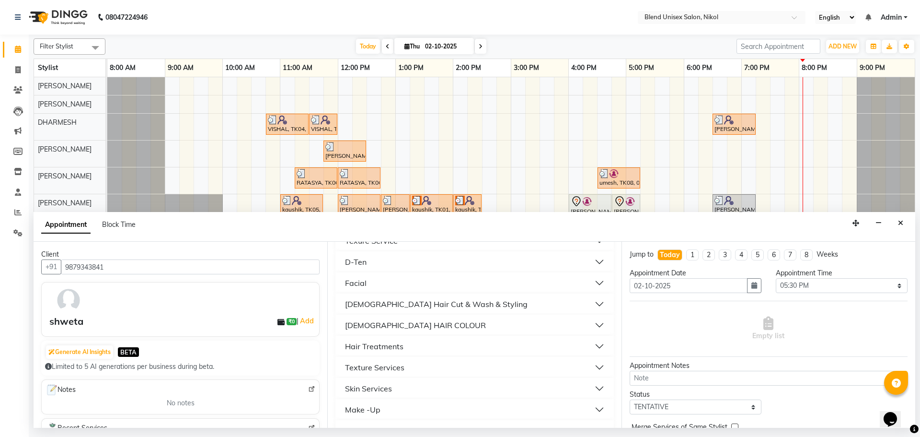
click at [365, 304] on div "[DEMOGRAPHIC_DATA] Hair Cut & Wash & Styling" at bounding box center [436, 304] width 183 height 12
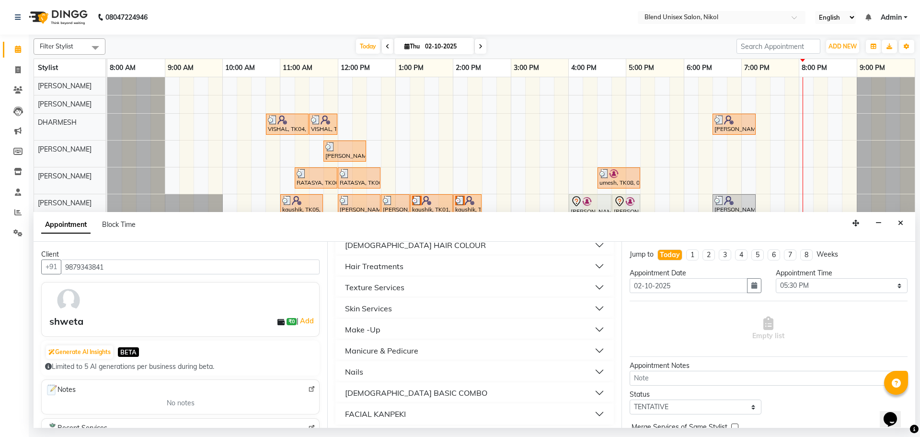
scroll to position [639, 0]
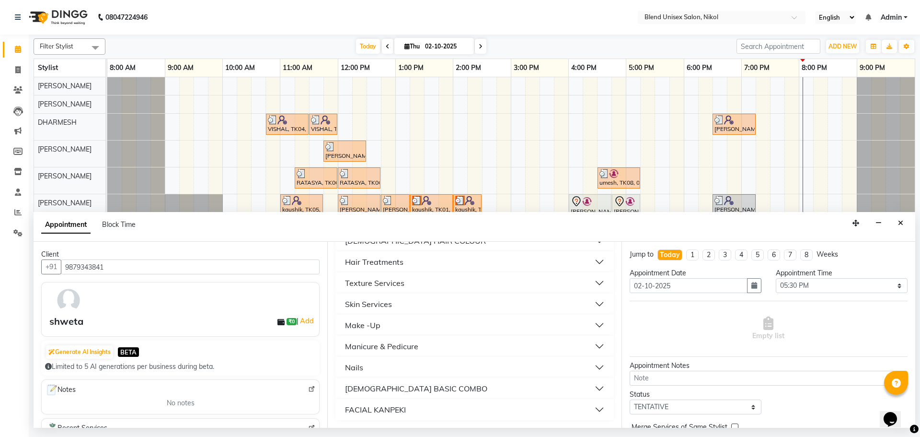
click at [386, 306] on div "Skin Services" at bounding box center [368, 304] width 47 height 12
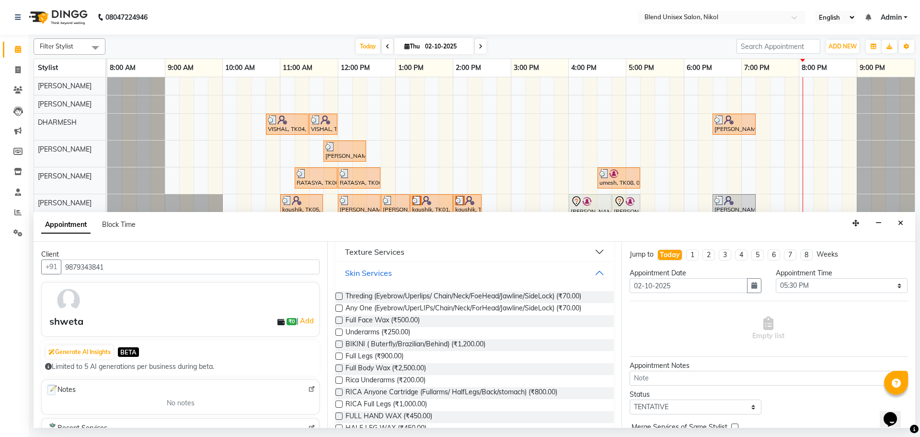
scroll to position [687, 0]
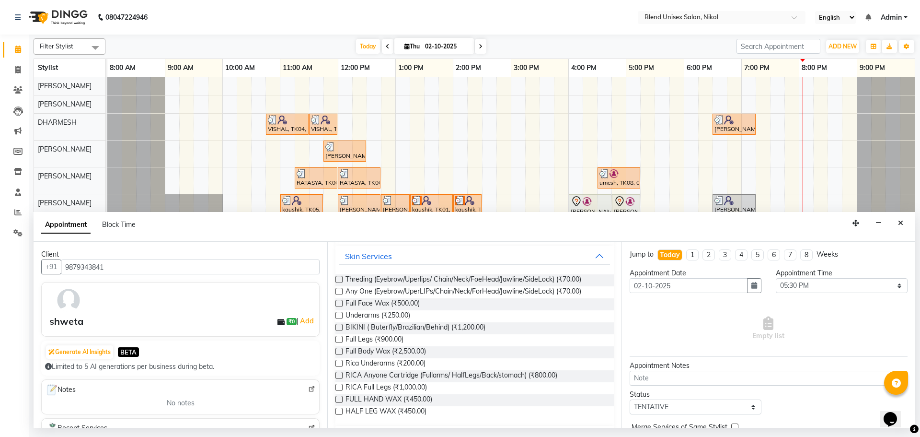
click at [338, 279] on label at bounding box center [339, 279] width 7 height 7
click at [338, 279] on input "checkbox" at bounding box center [339, 280] width 6 height 6
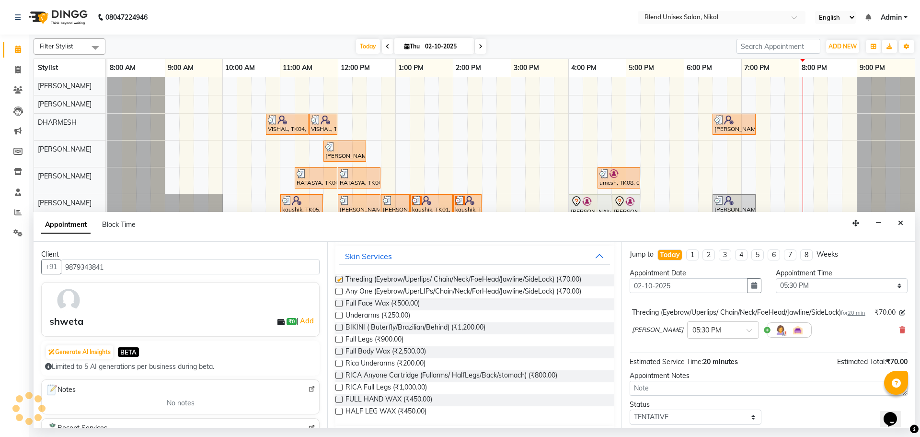
checkbox input "false"
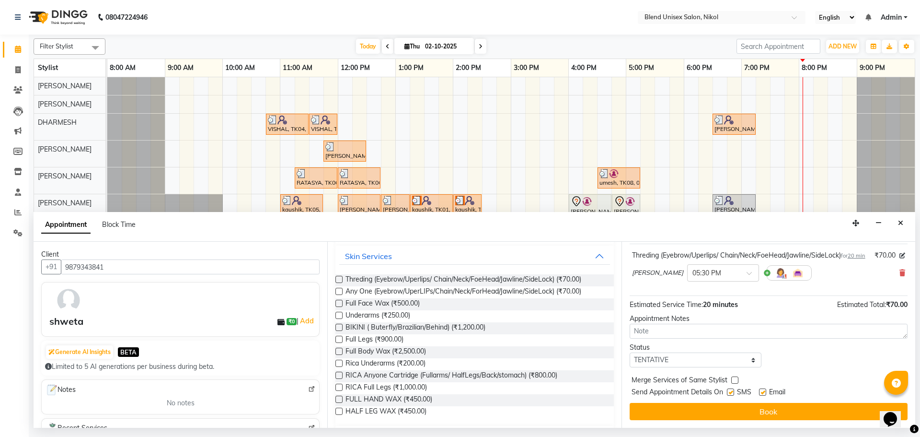
scroll to position [67, 0]
click at [682, 411] on button "Book" at bounding box center [769, 411] width 278 height 17
